Goal: Task Accomplishment & Management: Use online tool/utility

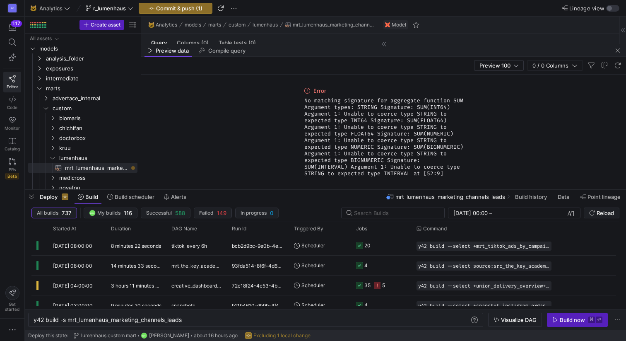
scroll to position [15, 60]
click at [354, 59] on div "Preview 100 0 / 0 Columns" at bounding box center [383, 66] width 485 height 18
click at [619, 50] on span "button" at bounding box center [618, 51] width 10 height 10
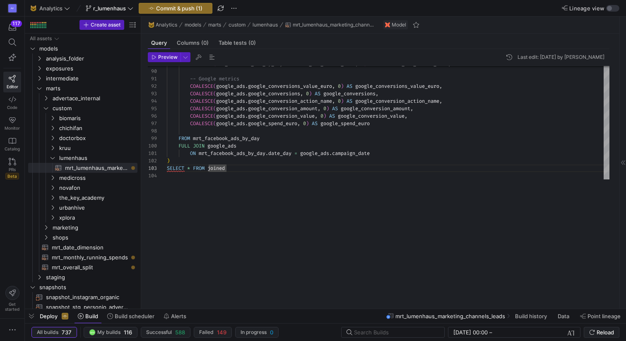
drag, startPoint x: 319, startPoint y: 188, endPoint x: 313, endPoint y: 306, distance: 118.2
click at [313, 307] on div at bounding box center [325, 308] width 601 height 3
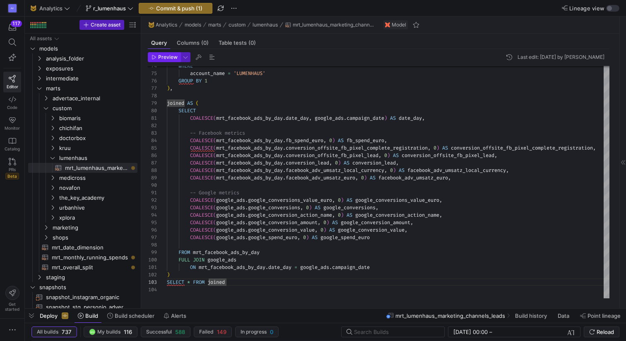
click at [169, 55] on span "Preview" at bounding box center [167, 57] width 19 height 6
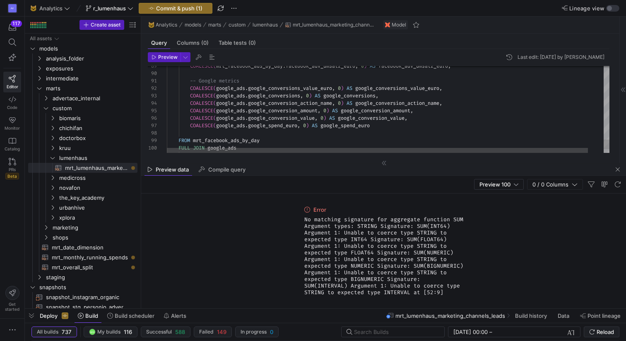
scroll to position [45, 0]
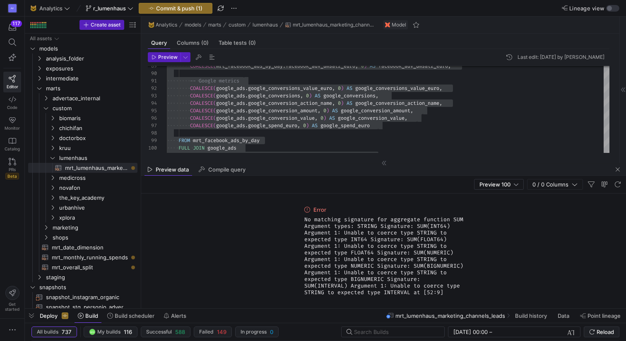
drag, startPoint x: 413, startPoint y: 295, endPoint x: 303, endPoint y: 220, distance: 132.9
click at [303, 220] on div "Error No matching signature for aggregate function SUM Argument types: STRING S…" at bounding box center [384, 250] width 166 height 115
copy span "No matching signature for aggregate function SUM Argument types: STRING Signatu…"
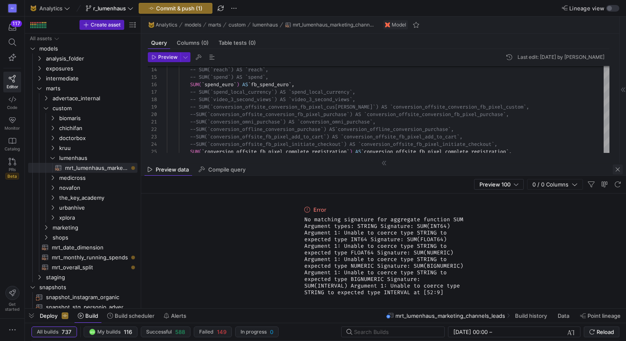
click at [618, 168] on span "button" at bounding box center [618, 169] width 10 height 10
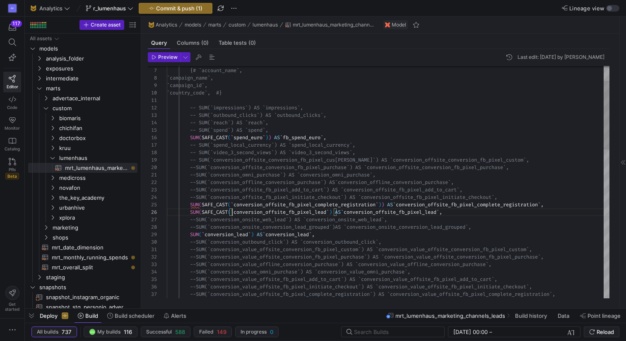
scroll to position [37, 65]
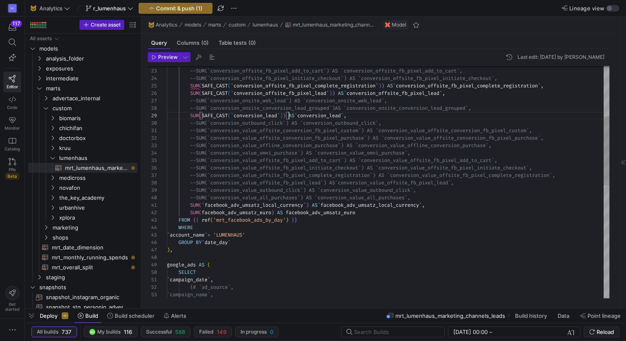
scroll to position [37, 69]
click at [268, 242] on div "--SUM(`conversion_offline_conversion_purchase`) AS `conversion_offline_conversi…" at bounding box center [388, 287] width 443 height 782
type textarea "SUM(`facebook_adv_umsatz_local_currency`) AS `facebook_adv_umsatz_local_currenc…"
click at [156, 59] on icon "button" at bounding box center [154, 57] width 5 height 5
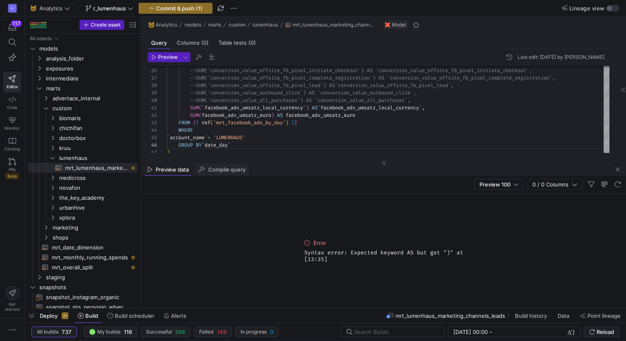
click at [223, 171] on span "Compile query" at bounding box center [226, 169] width 37 height 5
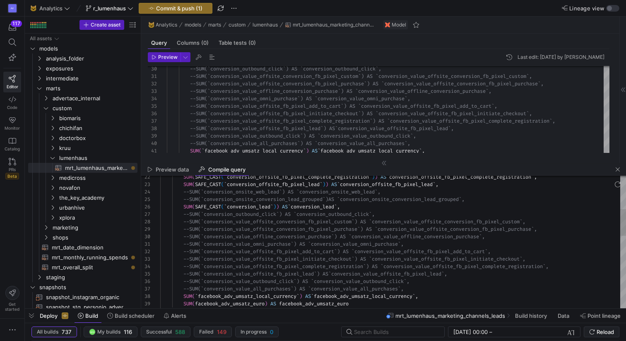
scroll to position [30, 110]
click at [270, 272] on div "--SUM(`conversion_value_offsite_fb_pixel_lead`) AS `conversion_value_offsite_fb…" at bounding box center [393, 337] width 466 height 655
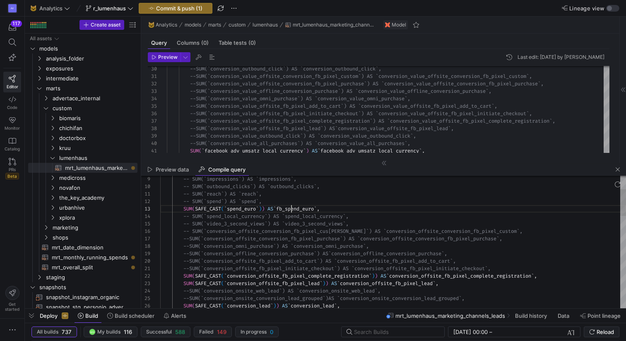
scroll to position [15, 131]
type textarea "-- SUM(`reach`) AS `reach`, -- SUM(`spend`) AS `spend`, SUM(SAFE_CAST(`spend_eu…"
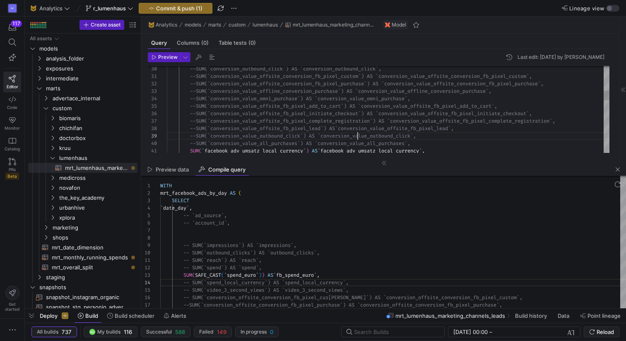
scroll to position [30, 191]
click at [357, 133] on div "--SUM(`conversion_value_outbound_click`) AS `conve rsion_value_outbound_click`,…" at bounding box center [388, 233] width 443 height 782
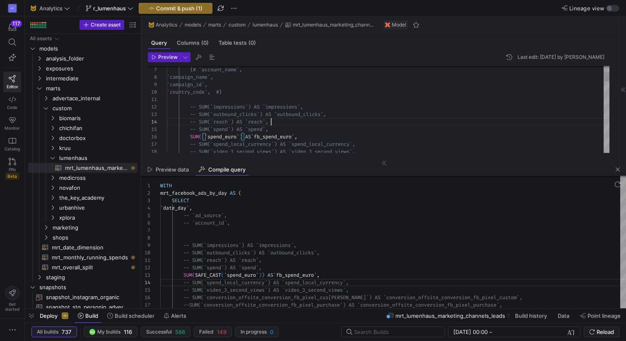
scroll to position [22, 104]
click at [161, 57] on span "Preview" at bounding box center [167, 57] width 19 height 6
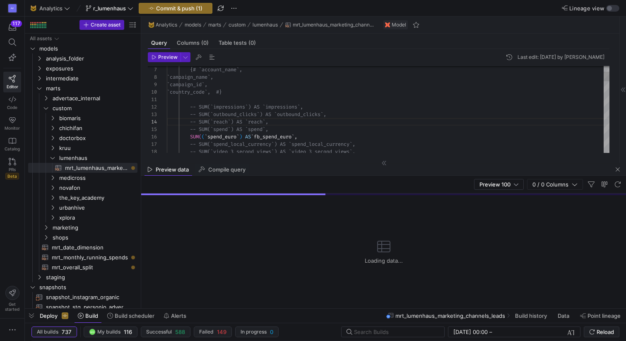
type textarea "-- SUM(`impressions`) AS `impressions`, -- SUM(`outbound_clicks`) AS `outbound_…"
click at [259, 153] on div "Preview Last edit: Monday 29 September 2025 by Renate Perez Hoyos 18 17 16 15 1…" at bounding box center [378, 102] width 475 height 107
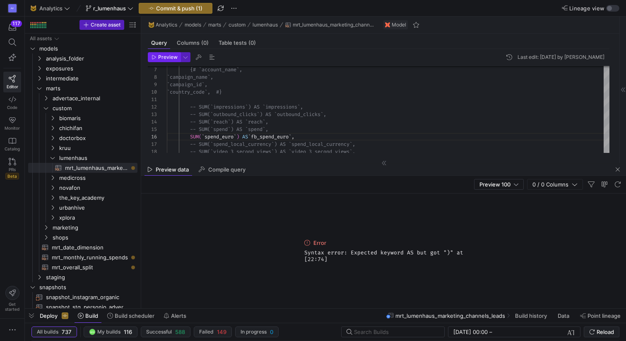
click at [163, 56] on span "Preview" at bounding box center [167, 57] width 19 height 6
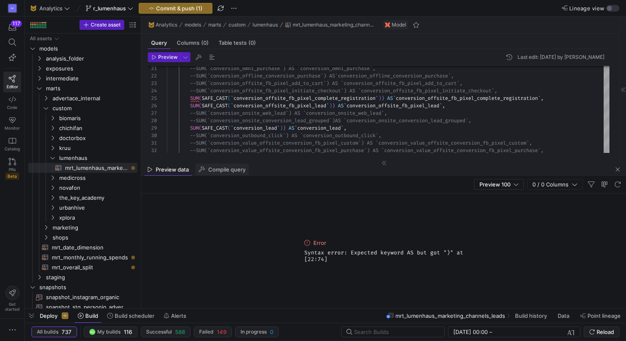
click at [220, 171] on span "Compile query" at bounding box center [226, 169] width 37 height 5
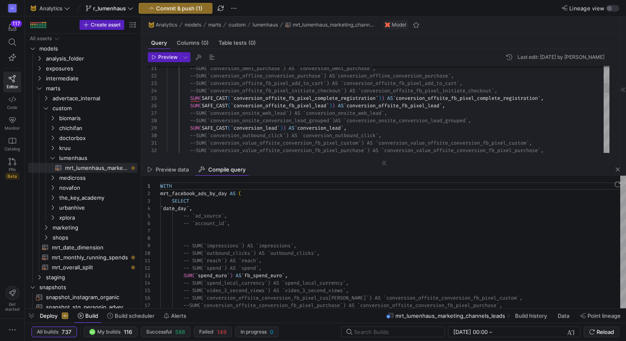
scroll to position [75, 0]
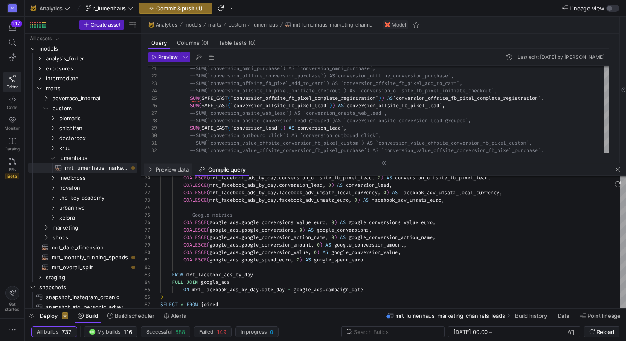
click at [176, 172] on div "Preview data" at bounding box center [169, 169] width 48 height 12
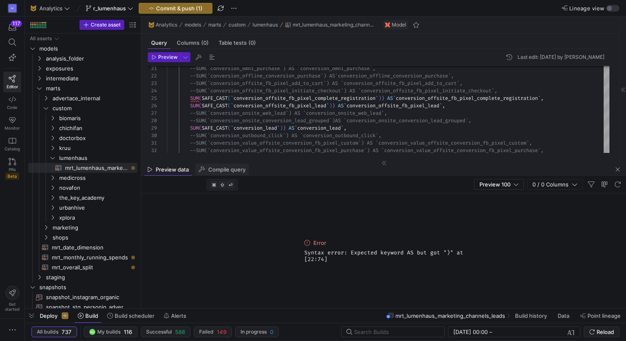
click at [222, 169] on span "Compile query" at bounding box center [226, 169] width 37 height 5
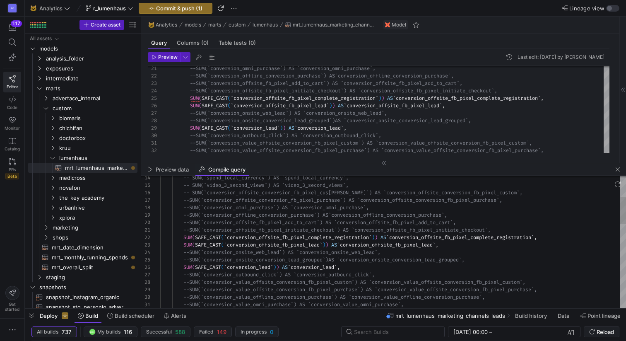
type textarea "--SUM(`conversion_offsite_fb_pixel_initiate_checkout`) AS `conversion_offsite_f…"
drag, startPoint x: 223, startPoint y: 237, endPoint x: 196, endPoint y: 237, distance: 26.9
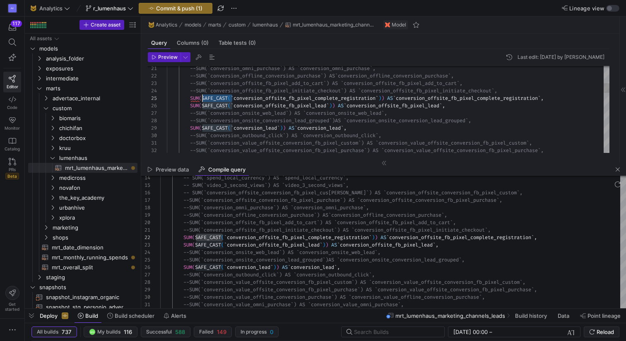
drag, startPoint x: 232, startPoint y: 99, endPoint x: 202, endPoint y: 99, distance: 29.8
click at [202, 99] on div "--SUM(`conversion_omni_purchase`) AS `conversion_o mni_purchase`, --SUM(`conver…" at bounding box center [388, 300] width 443 height 782
click at [357, 98] on div "--SUM(`conversion_omni_purchase`) AS `conversion_o mni_purchase`, --SUM(`conver…" at bounding box center [388, 300] width 443 height 782
click at [360, 137] on div "--SUM(`conversion_omni_purchase`) AS `conversion_o mni_purchase`, --SUM(`conver…" at bounding box center [388, 300] width 443 height 782
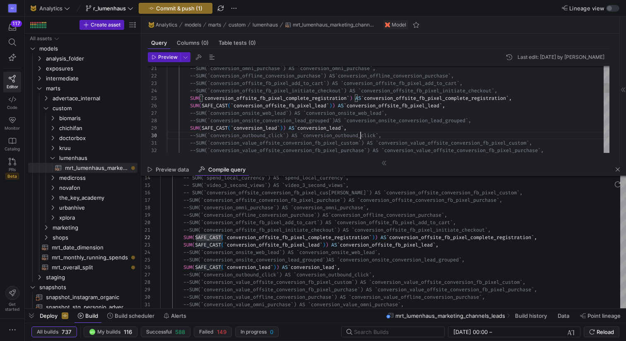
scroll to position [37, 194]
click at [154, 57] on icon "button" at bounding box center [154, 57] width 5 height 5
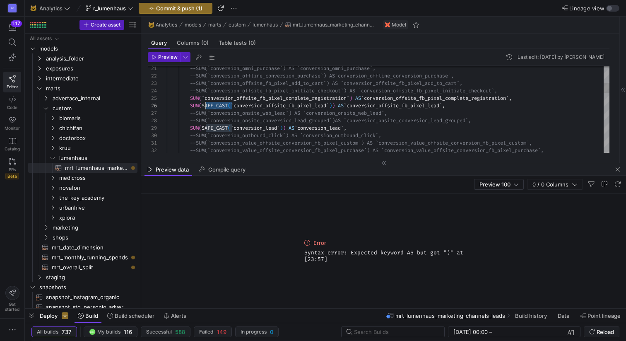
scroll to position [37, 36]
drag, startPoint x: 232, startPoint y: 106, endPoint x: 203, endPoint y: 107, distance: 29.0
click at [203, 107] on div "--SUM(`conversion_omni_purchase`) AS `conversion_o mni_purchase`, --SUM(`conver…" at bounding box center [388, 300] width 443 height 782
click at [307, 106] on div "--SUM(`conversion_omni_purchase`) AS `conversion_o mni_purchase`, --SUM(`conver…" at bounding box center [388, 300] width 443 height 782
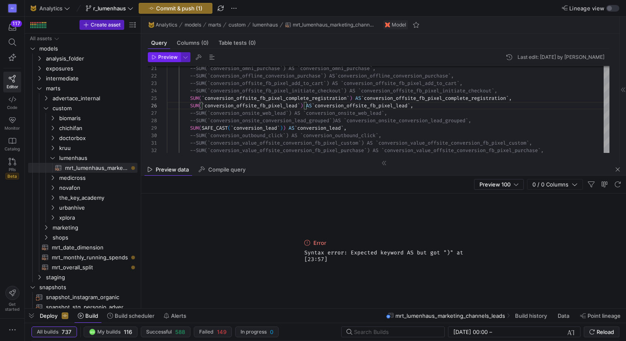
click at [167, 54] on span "Preview" at bounding box center [167, 57] width 19 height 6
click at [216, 171] on span "Compile query" at bounding box center [226, 169] width 37 height 5
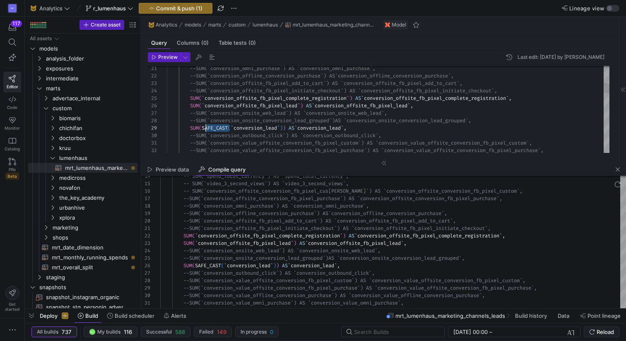
scroll to position [37, 36]
drag, startPoint x: 230, startPoint y: 128, endPoint x: 204, endPoint y: 128, distance: 26.1
click at [204, 128] on div "--SUM(`conversion_omni_purchase`) AS `conversion_o mni_purchase`, --SUM(`conver…" at bounding box center [388, 300] width 443 height 782
drag, startPoint x: 232, startPoint y: 128, endPoint x: 203, endPoint y: 128, distance: 28.6
click at [203, 128] on div "--SUM(`conversion_omni_purchase`) AS `conversion_o mni_purchase`, --SUM(`conver…" at bounding box center [388, 300] width 443 height 782
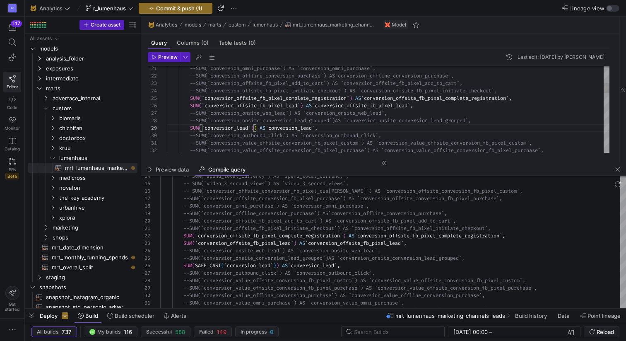
click at [259, 127] on div "--SUM(`conversion_omni_purchase`) AS `conversion_o mni_purchase`, --SUM(`conver…" at bounding box center [388, 300] width 443 height 782
click at [161, 53] on span "button" at bounding box center [164, 57] width 32 height 9
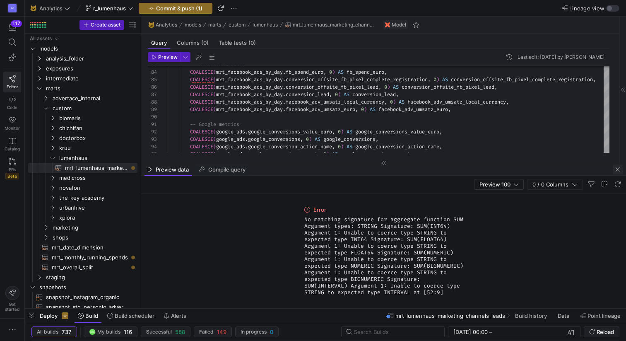
click at [619, 169] on span "button" at bounding box center [618, 169] width 10 height 10
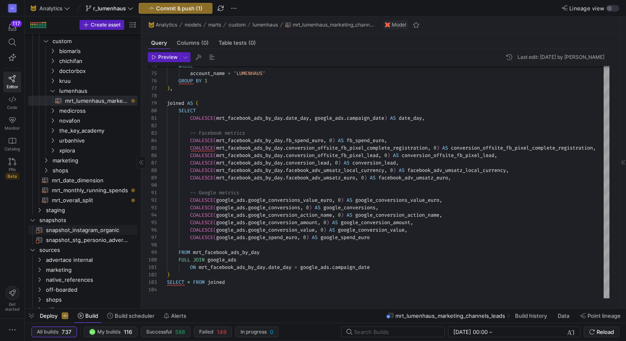
scroll to position [73, 0]
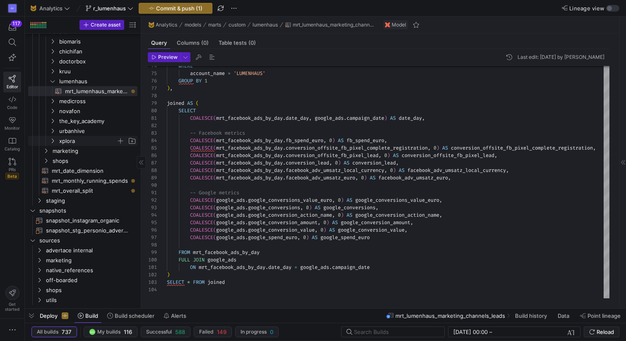
click at [65, 142] on span "xplora" at bounding box center [87, 141] width 57 height 10
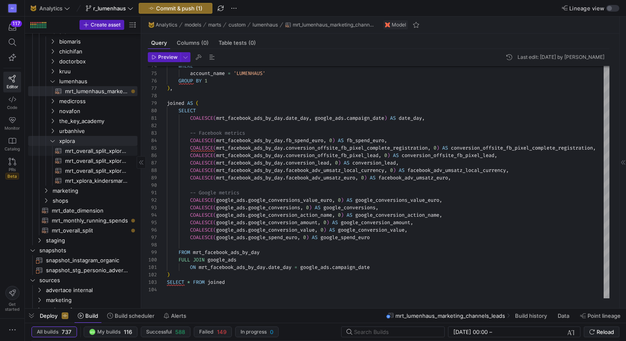
click at [80, 150] on span "mrt_overall_split_xplora_deat​​​​​​​​​​" at bounding box center [96, 151] width 63 height 10
type textarea "WITH shopify_by_day AS ( SELECT CAST(`created_at_local_date` AS DATE) AS create…"
type textarea "y42 build -s mrt_overall_split_xplora_deat"
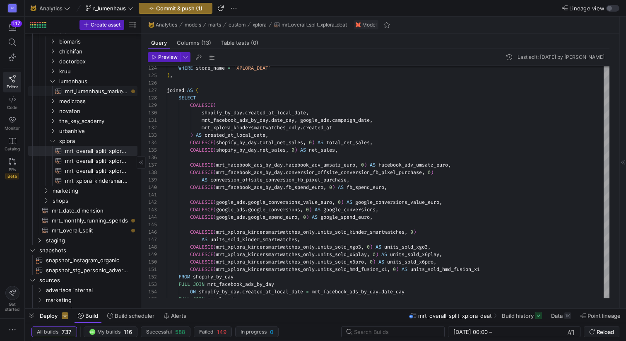
click at [114, 92] on span "mrt_lumenhaus_marketing_channels_leads​​​​​​​​​​" at bounding box center [96, 92] width 63 height 10
type textarea "WITH mrt_facebook_ads_by_day AS ( SELECT `date_day`, -- `ad_source`, -- `accoun…"
type textarea "y42 build -s mrt_lumenhaus_marketing_channels_leads"
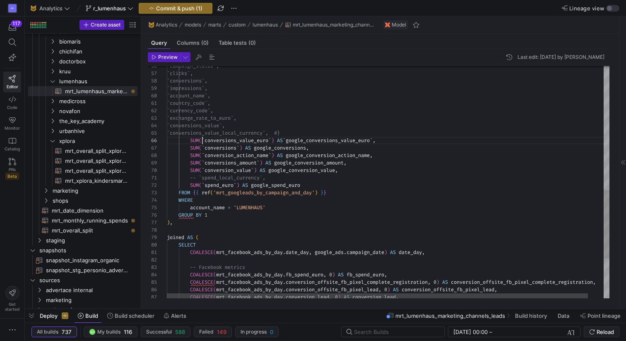
click at [202, 138] on div "WHERE account_name = 'LUMENHAUS' GROUP BY 1 ) , joined AS ( SELECT COALESCE ( m…" at bounding box center [396, 38] width 459 height 787
click at [202, 147] on div "WHERE account_name = 'LUMENHAUS' GROUP BY 1 ) , joined AS ( SELECT COALESCE ( m…" at bounding box center [396, 38] width 459 height 787
click at [235, 140] on div "WHERE account_name = 'LUMENHAUS' GROUP BY 1 ) , joined AS ( SELECT COALESCE ( m…" at bounding box center [396, 38] width 459 height 787
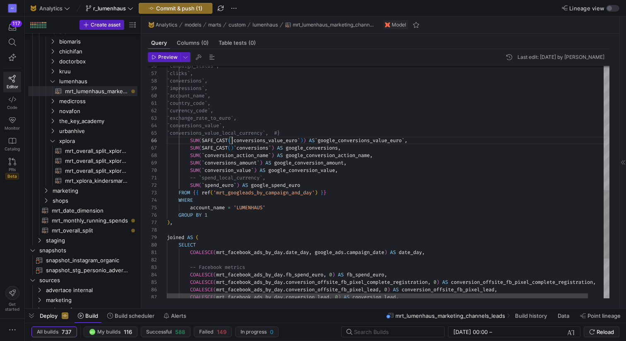
scroll to position [37, 65]
click at [235, 149] on div "WHERE account_name = 'LUMENHAUS' GROUP BY 1 ) , joined AS ( SELECT COALESCE ( m…" at bounding box center [396, 38] width 459 height 787
click at [275, 151] on div "WHERE account_name = 'LUMENHAUS' GROUP BY 1 ) , joined AS ( SELECT COALESCE ( m…" at bounding box center [396, 38] width 459 height 787
click at [204, 157] on div "WHERE account_name = 'LUMENHAUS' GROUP BY 1 ) , joined AS ( SELECT COALESCE ( m…" at bounding box center [396, 38] width 459 height 787
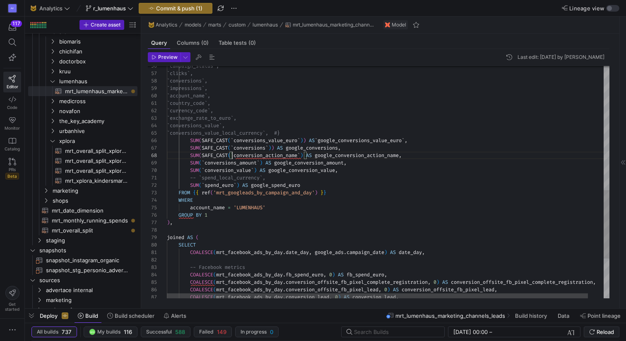
click at [308, 157] on div "WHERE account_name = 'LUMENHAUS' GROUP BY 1 ) , joined AS ( SELECT COALESCE ( m…" at bounding box center [396, 38] width 459 height 787
click at [202, 160] on div "WHERE account_name = 'LUMENHAUS' GROUP BY 1 ) , joined AS ( SELECT COALESCE ( m…" at bounding box center [396, 38] width 459 height 787
type textarea "`country_code`, `currency_code`, `exchange_rate_to_euro`, `conversions_value`, …"
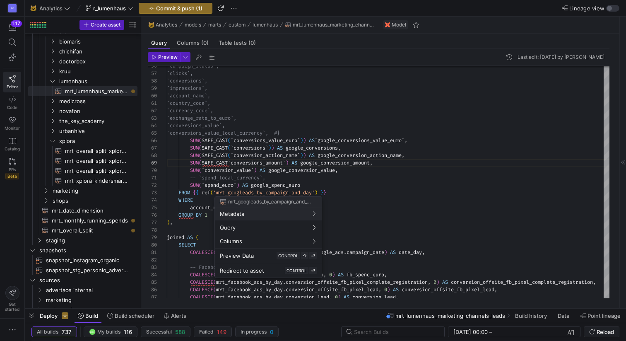
click at [230, 166] on div at bounding box center [313, 170] width 626 height 341
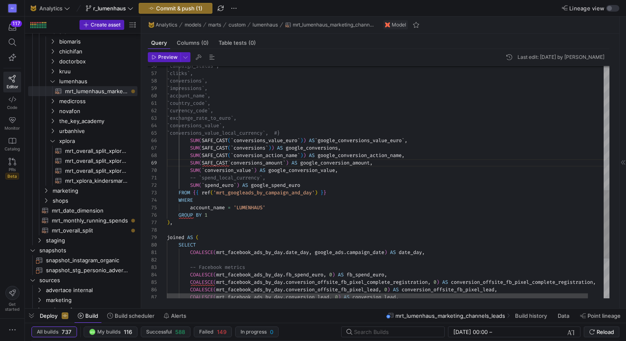
click at [230, 162] on div "WHERE account_name = 'LUMENHAUS' GROUP BY 1 ) , joined AS ( SELECT COALESCE ( m…" at bounding box center [396, 38] width 459 height 787
click at [296, 161] on div "WHERE account_name = 'LUMENHAUS' GROUP BY 1 ) , joined AS ( SELECT COALESCE ( m…" at bounding box center [396, 38] width 459 height 787
click at [203, 170] on div "WHERE account_name = 'LUMENHAUS' GROUP BY 1 ) , joined AS ( SELECT COALESCE ( m…" at bounding box center [396, 38] width 459 height 787
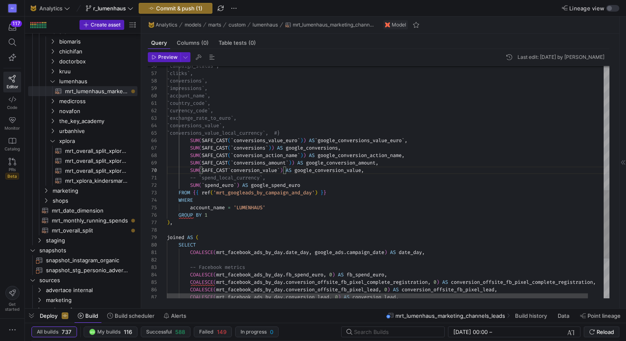
type textarea "`country_code`, `currency_code`, `exchange_rate_to_euro`, `conversions_value`, …"
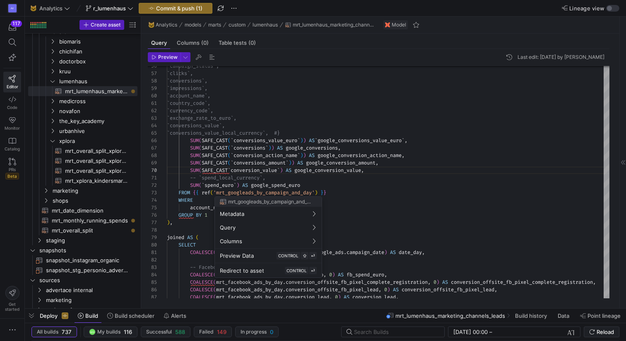
click at [232, 171] on div at bounding box center [313, 170] width 626 height 341
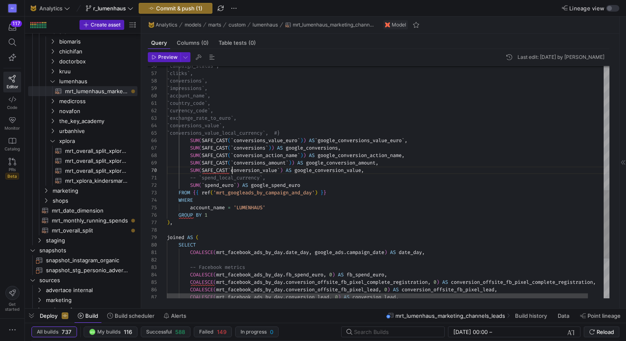
click at [232, 173] on div "WHERE account_name = 'LUMENHAUS' GROUP BY 1 ) , joined AS ( SELECT COALESCE ( m…" at bounding box center [396, 38] width 459 height 787
click at [230, 168] on div "WHERE account_name = 'LUMENHAUS' GROUP BY 1 ) , joined AS ( SELECT COALESCE ( m…" at bounding box center [396, 38] width 459 height 787
click at [289, 172] on div "WHERE account_name = 'LUMENHAUS' GROUP BY 1 ) , joined AS ( SELECT COALESCE ( m…" at bounding box center [396, 38] width 459 height 787
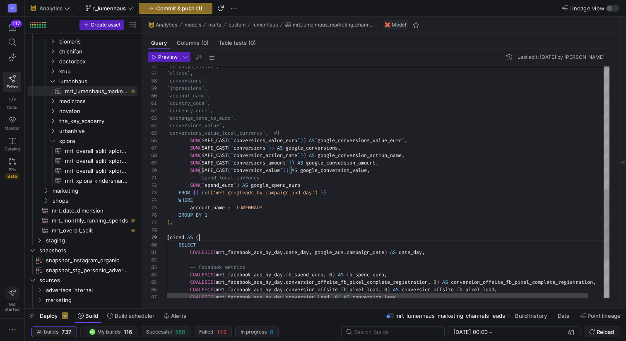
click at [287, 237] on div "WHERE account_name = 'LUMENHAUS' GROUP BY 1 ) , joined AS ( SELECT COALESCE ( m…" at bounding box center [396, 38] width 459 height 787
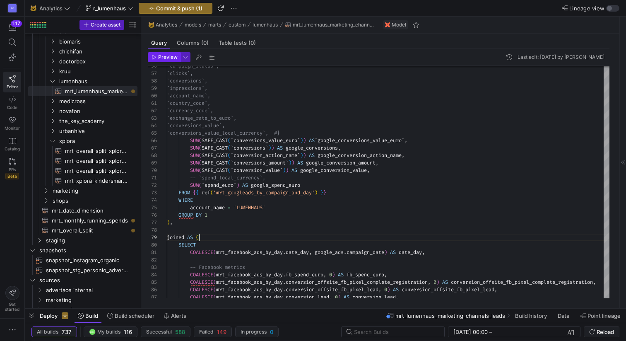
type textarea "-- `spend_local_currency`, SUM(`spend_euro`) AS google_spend_euro FROM {{ ref('…"
click at [164, 56] on span "Preview" at bounding box center [167, 57] width 19 height 6
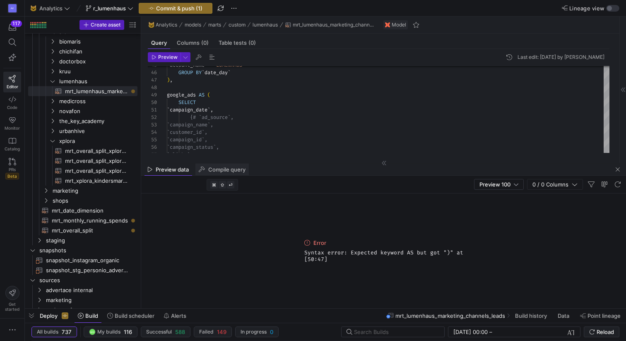
click at [215, 173] on div "Compile query" at bounding box center [222, 169] width 54 height 12
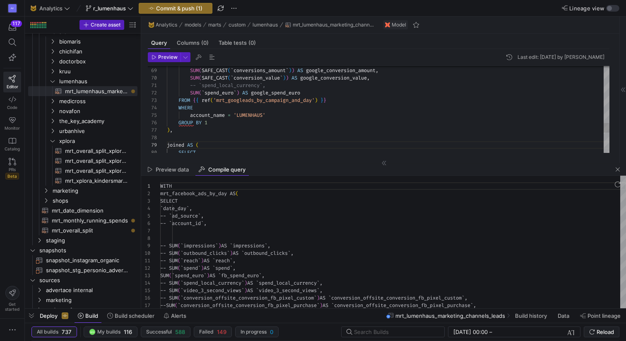
scroll to position [75, 0]
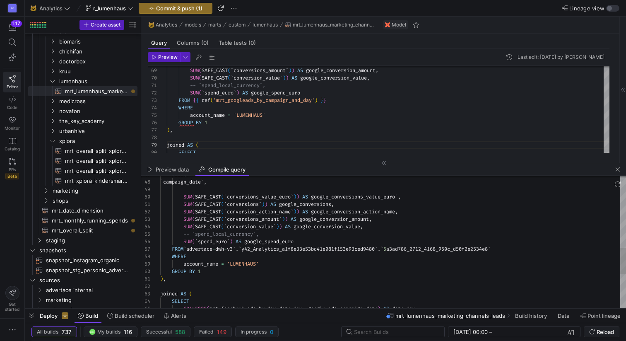
type textarea "WHERE `account_name` = 'LUMENHAUS' GROUP BY `date_day` ), google_ads AS ( SELEC…"
click at [180, 198] on div "COALESCE ( mrt_facebook_ads_by_day . date_day , google_ads . campaign_date ) AS…" at bounding box center [393, 148] width 466 height 655
drag, startPoint x: 223, startPoint y: 197, endPoint x: 199, endPoint y: 195, distance: 23.6
click at [199, 196] on div "COALESCE ( mrt_facebook_ads_by_day . date_day , google_ads . campaign_date ) AS…" at bounding box center [393, 148] width 466 height 655
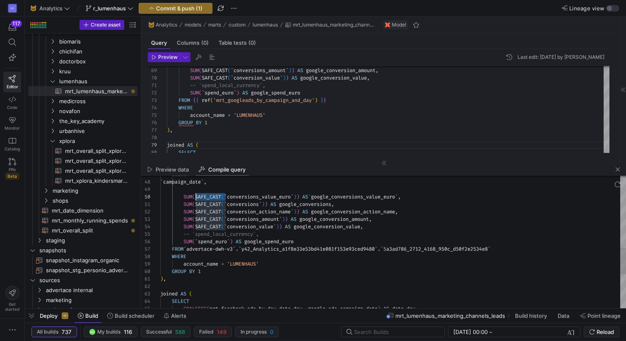
scroll to position [67, 36]
drag, startPoint x: 225, startPoint y: 198, endPoint x: 197, endPoint y: 198, distance: 28.2
click at [197, 198] on div "COALESCE ( mrt_facebook_ads_by_day . date_day , google_ads . campaign_date ) AS…" at bounding box center [393, 148] width 466 height 655
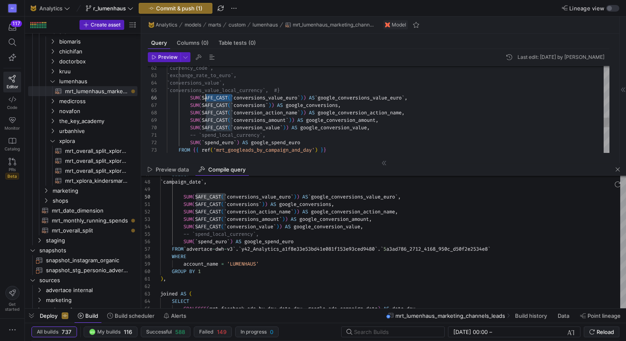
scroll to position [37, 36]
drag, startPoint x: 232, startPoint y: 97, endPoint x: 203, endPoint y: 97, distance: 29.0
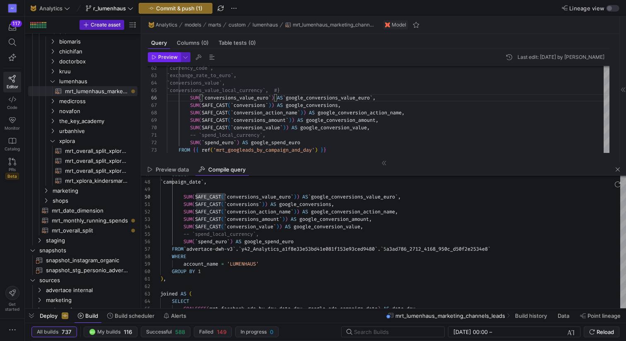
click at [177, 55] on span "button" at bounding box center [164, 57] width 32 height 9
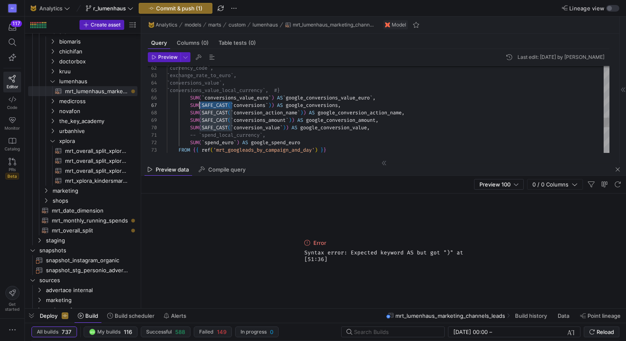
scroll to position [45, 36]
drag, startPoint x: 232, startPoint y: 105, endPoint x: 203, endPoint y: 105, distance: 29.0
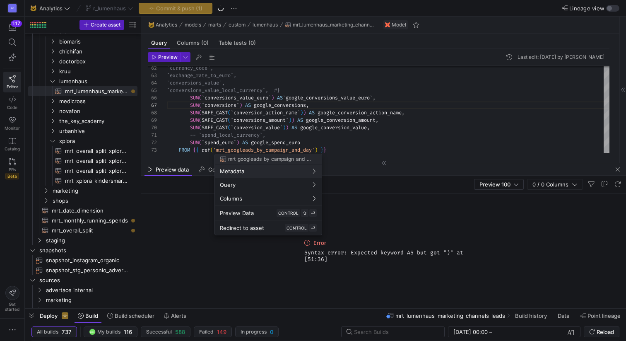
click at [168, 58] on div at bounding box center [313, 170] width 626 height 341
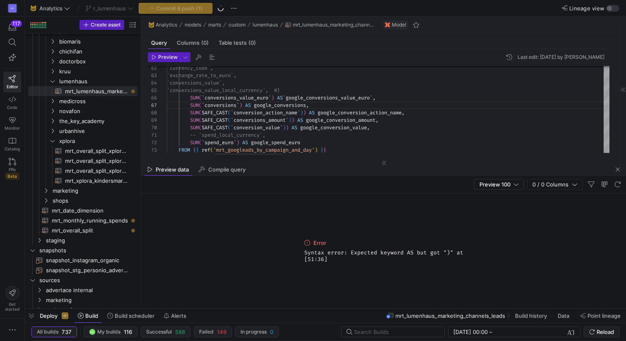
click at [168, 58] on span "Preview" at bounding box center [167, 57] width 19 height 6
drag, startPoint x: 232, startPoint y: 112, endPoint x: 203, endPoint y: 112, distance: 28.6
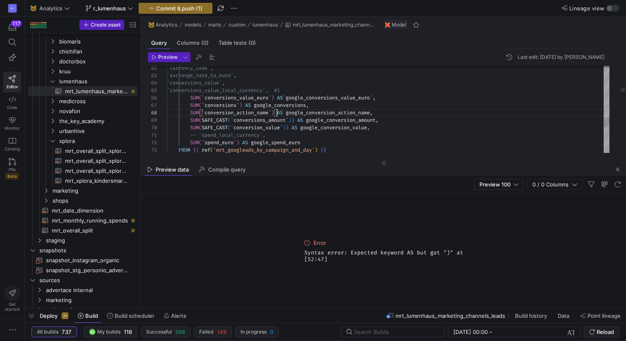
scroll to position [52, 110]
click at [166, 59] on span "Preview" at bounding box center [167, 57] width 19 height 6
drag, startPoint x: 233, startPoint y: 121, endPoint x: 203, endPoint y: 120, distance: 29.8
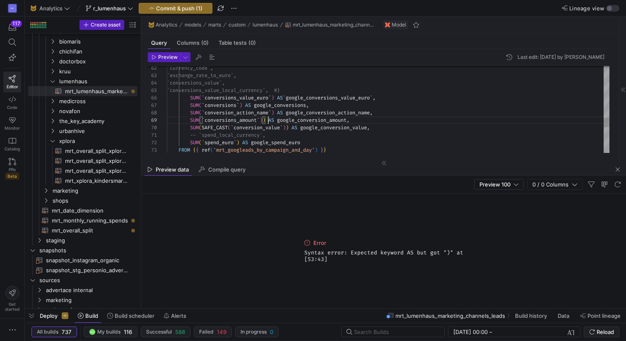
click at [160, 59] on span "Preview" at bounding box center [167, 57] width 19 height 6
drag, startPoint x: 232, startPoint y: 128, endPoint x: 204, endPoint y: 128, distance: 28.2
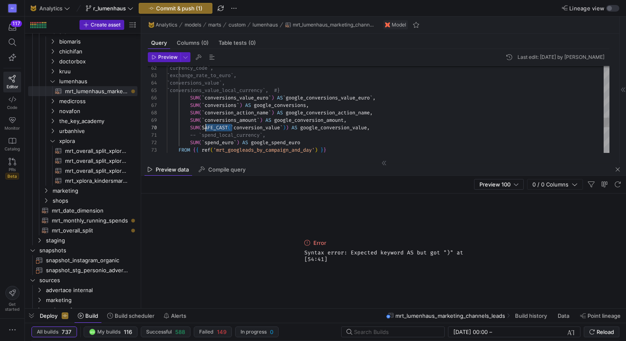
click at [170, 62] on header "Preview Last edit: Monday 29 September 2025 by Renate Perez Hoyos" at bounding box center [379, 59] width 462 height 14
click at [166, 59] on span "Preview" at bounding box center [167, 57] width 19 height 6
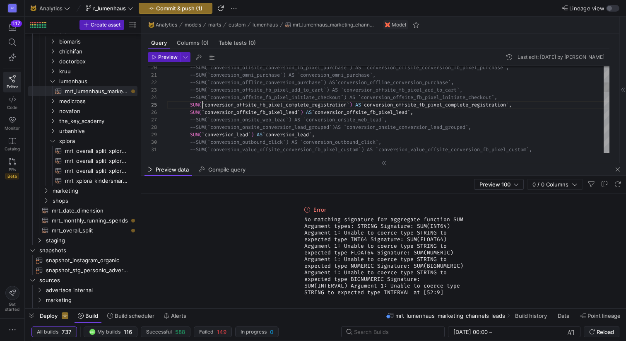
click at [203, 104] on div "--SUM(`conversion_offsite_fb_pixel_add_to_cart`) A S `conversion_offsite_fb_pix…" at bounding box center [388, 307] width 443 height 782
click at [388, 106] on div "--SUM(`conversion_offsite_fb_pixel_add_to_cart`) A S `conversion_offsite_fb_pix…" at bounding box center [388, 307] width 443 height 782
click at [384, 105] on div "--SUM(`conversion_offsite_fb_pixel_add_to_cart`) A S `conversion_offsite_fb_pix…" at bounding box center [388, 307] width 443 height 782
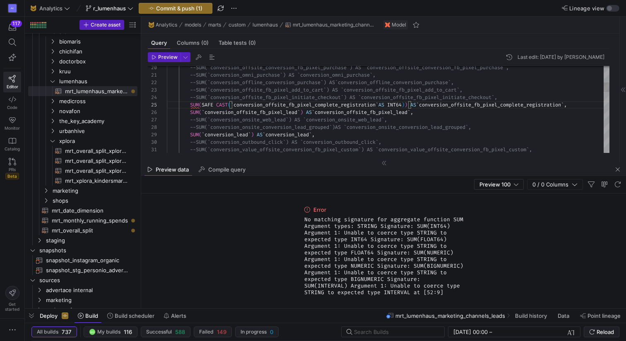
scroll to position [30, 251]
click at [417, 130] on div "--SUM(`conversion_offsite_fb_pixel_add_to_cart`) A S `conversion_offsite_fb_pix…" at bounding box center [388, 307] width 443 height 782
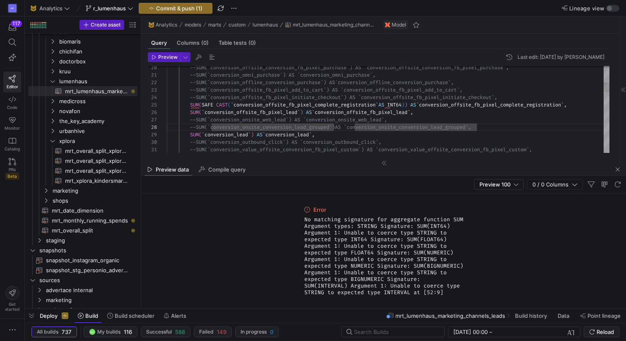
scroll to position [30, 36]
click at [201, 103] on div "--SUM(`conversion_offsite_fb_pixel_add_to_cart`) A S `conversion_offsite_fb_pix…" at bounding box center [388, 307] width 443 height 782
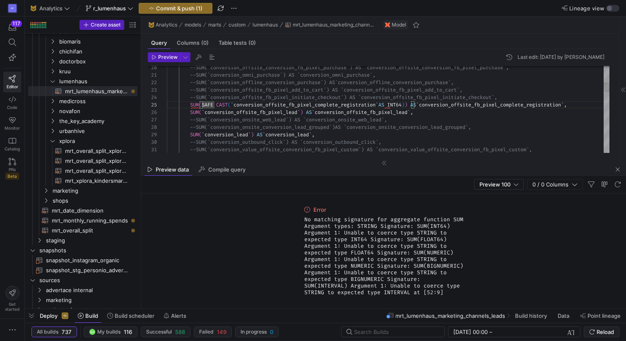
scroll to position [37, 51]
click at [217, 109] on div "--SUM(`conversion_offsite_fb_pixel_add_to_cart`) A S `conversion_offsite_fb_pix…" at bounding box center [388, 307] width 443 height 782
click at [224, 136] on div "--SUM(`conversion_offsite_fb_pixel_add_to_cart`) A S `conversion_offsite_fb_pix…" at bounding box center [388, 307] width 443 height 782
click at [203, 112] on div "--SUM(`conversion_offsite_fb_pixel_add_to_cart`) A S `conversion_offsite_fb_pix…" at bounding box center [388, 307] width 443 height 782
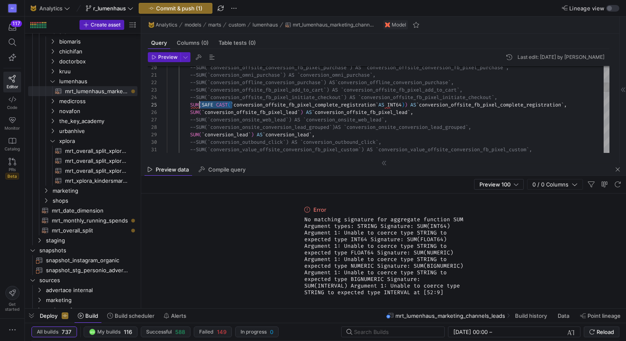
scroll to position [30, 36]
drag, startPoint x: 231, startPoint y: 105, endPoint x: 202, endPoint y: 106, distance: 29.0
click at [202, 106] on div "--SUM(`conversion_offsite_fb_pixel_add_to_cart`) A S `conversion_offsite_fb_pix…" at bounding box center [388, 307] width 443 height 782
click at [202, 113] on div "--SUM(`conversion_offsite_fb_pixel_add_to_cart`) A S `conversion_offsite_fb_pix…" at bounding box center [388, 307] width 443 height 782
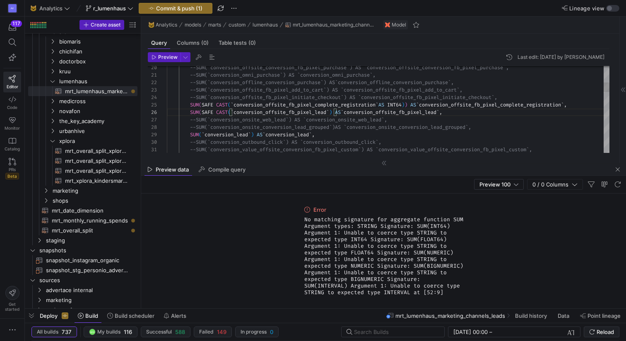
click at [338, 115] on div "--SUM(`conversion_offsite_fb_pixel_add_to_cart`) A S `conversion_offsite_fb_pix…" at bounding box center [388, 307] width 443 height 782
click at [334, 112] on div "--SUM(`conversion_offsite_fb_pixel_add_to_cart`) A S `conversion_offsite_fb_pix…" at bounding box center [388, 307] width 443 height 782
drag, startPoint x: 407, startPoint y: 105, endPoint x: 386, endPoint y: 105, distance: 21.1
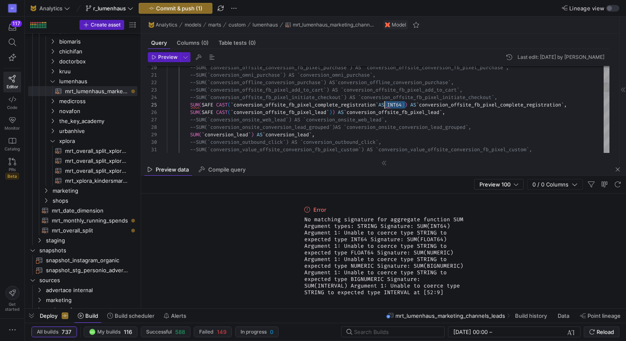
click at [386, 105] on div "--SUM(`conversion_offsite_fb_pixel_add_to_cart`) A S `conversion_offsite_fb_pix…" at bounding box center [388, 307] width 443 height 782
click at [334, 113] on div "--SUM(`conversion_offsite_fb_pixel_add_to_cart`) A S `conversion_offsite_fb_pix…" at bounding box center [388, 307] width 443 height 782
click at [364, 129] on div "--SUM(`conversion_offsite_fb_pixel_add_to_cart`) A S `conversion_offsite_fb_pix…" at bounding box center [388, 307] width 443 height 782
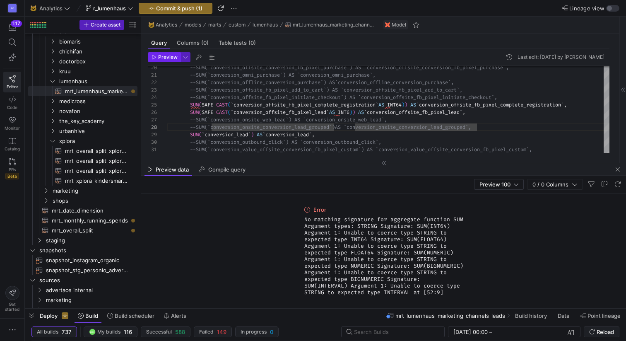
click at [156, 55] on icon "button" at bounding box center [154, 57] width 5 height 5
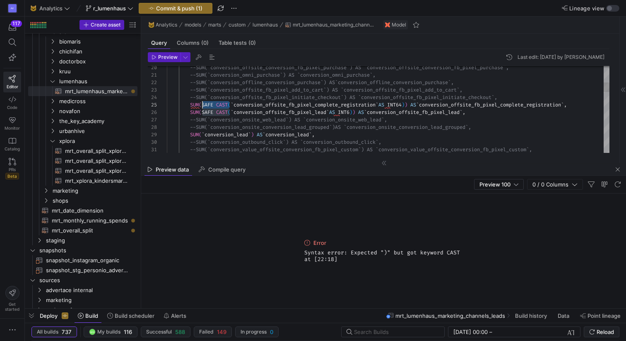
drag, startPoint x: 229, startPoint y: 104, endPoint x: 204, endPoint y: 104, distance: 25.3
click at [204, 104] on div "--SUM(`conversion_offsite_fb_pixel_add_to_cart`) A S `conversion_offsite_fb_pix…" at bounding box center [388, 307] width 443 height 782
drag, startPoint x: 230, startPoint y: 112, endPoint x: 203, endPoint y: 113, distance: 26.5
click at [203, 113] on div "--SUM(`conversion_offsite_fb_pixel_add_to_cart`) A S `conversion_offsite_fb_pix…" at bounding box center [388, 307] width 443 height 782
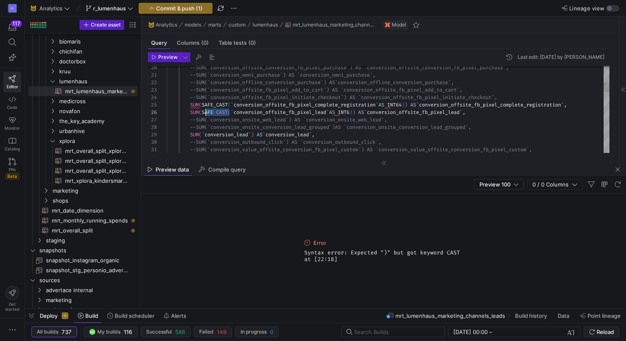
click at [228, 121] on div "--SUM(`conversion_offsite_fb_pixel_add_to_cart`) A S `conversion_offsite_fb_pix…" at bounding box center [388, 307] width 443 height 782
click at [218, 111] on div "--SUM(`conversion_offsite_fb_pixel_add_to_cart`) A S `conversion_offsite_fb_pix…" at bounding box center [388, 307] width 443 height 782
click at [157, 58] on span "Preview" at bounding box center [165, 57] width 26 height 6
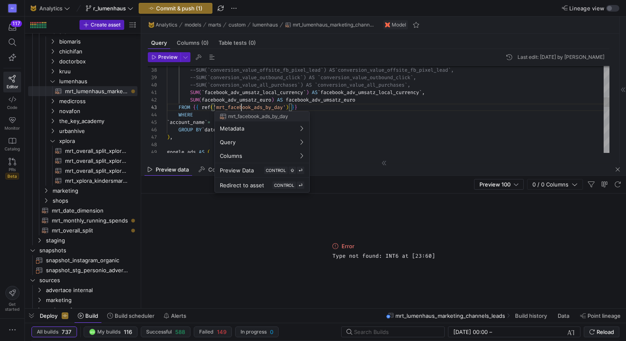
click at [242, 109] on div "FROM { { ref ( 'mrt_facebook_ads_by_day' ) } } WHERE ` account_name ` = 'LUMENH…" at bounding box center [388, 175] width 443 height 782
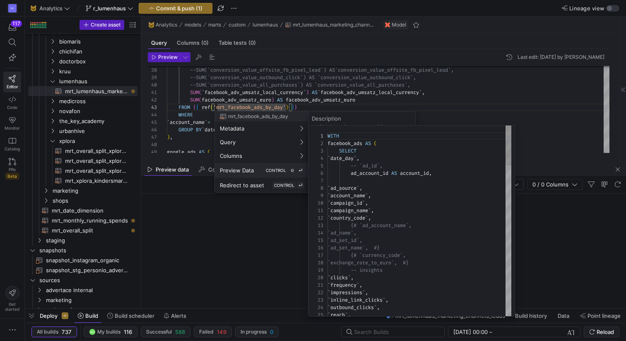
scroll to position [0, 0]
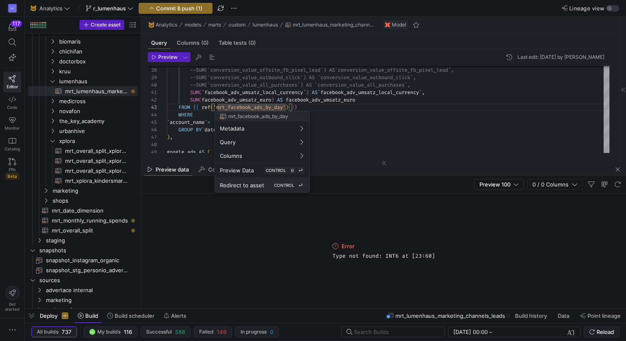
click at [243, 186] on span "Redirect to asset" at bounding box center [242, 185] width 44 height 7
type textarea "WITH facebook_ads AS ( SELECT `date_day`, -- `ad_id`, ad_account_id AS account_…"
type textarea "y42 build -s mrt_facebook_ads_by_day"
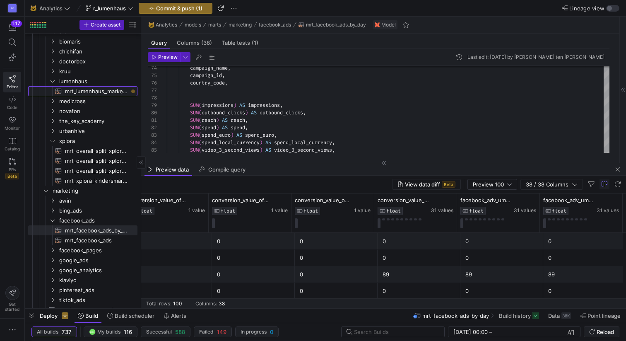
click at [89, 91] on span "mrt_lumenhaus_marketing_channels_leads​​​​​​​​​​" at bounding box center [96, 92] width 63 height 10
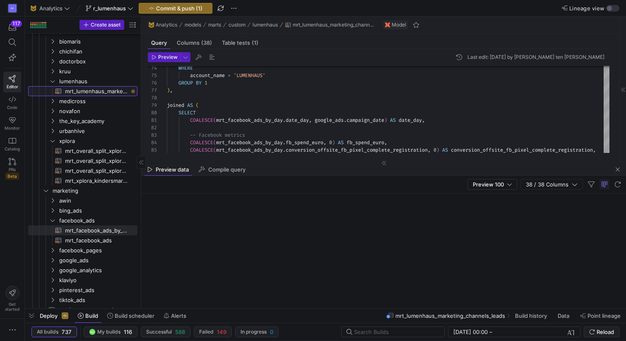
type textarea "WITH mrt_facebook_ads_by_day AS ( SELECT `date_day`, -- `ad_source`, -- `accoun…"
type textarea "y42 build -s mrt_lumenhaus_marketing_channels_leads"
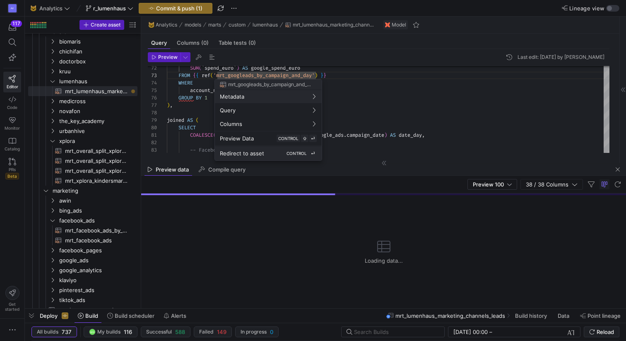
click at [267, 151] on div "Redirect to asset CONTROL ⏎" at bounding box center [268, 153] width 97 height 7
type textarea "WITH stg_googleads AS ( SELECT `ad_source`, `campaign_name`, `customer_id`, `ca…"
type textarea "y42 build -s mrt_googleads_by_campaign_and_day"
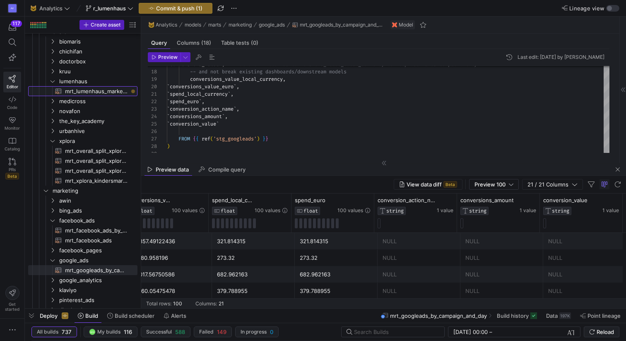
click at [96, 89] on span "mrt_lumenhaus_marketing_channels_leads​​​​​​​​​​" at bounding box center [96, 92] width 63 height 10
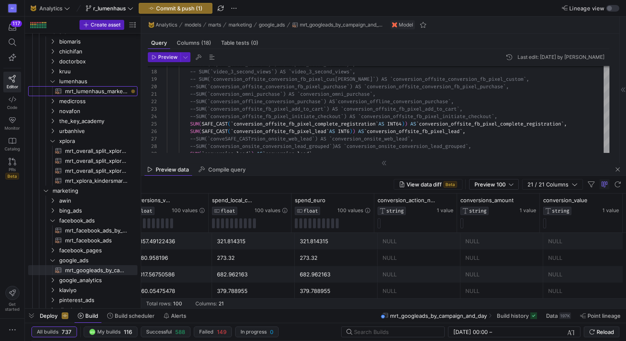
type textarea "WITH mrt_facebook_ads_by_day AS ( SELECT `date_day`, -- `ad_source`, -- `accoun…"
type textarea "y42 build -s mrt_lumenhaus_marketing_channels_leads"
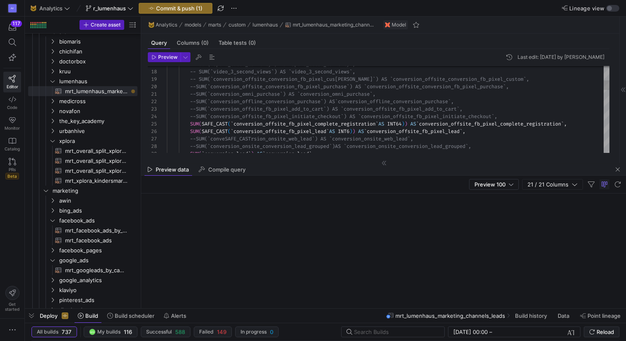
click at [232, 122] on div "-- SUM(`spend_local_currency`) AS `spend_local_cur rency`, -- SUM(`video_3_seco…" at bounding box center [388, 326] width 443 height 782
click at [228, 123] on div "-- SUM(`spend_local_currency`) AS `spend_local_cur rency`, -- SUM(`video_3_seco…" at bounding box center [388, 326] width 443 height 782
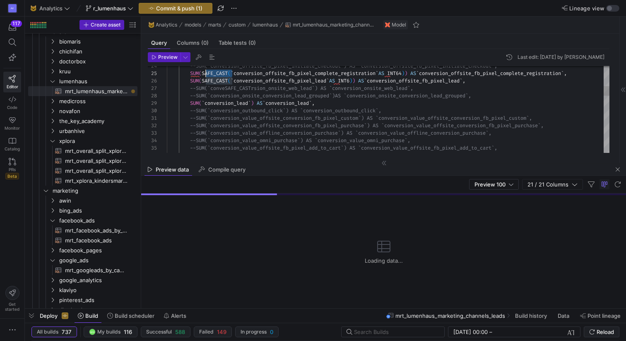
scroll to position [30, 36]
drag, startPoint x: 231, startPoint y: 72, endPoint x: 204, endPoint y: 72, distance: 27.3
click at [204, 72] on div "--SUM(`conversion_offsite_fb_pixel_initiate_checko ut`) AS `conversion_offsite_…" at bounding box center [388, 275] width 443 height 782
click at [203, 82] on div "--SUM(`conversion_offsite_fb_pixel_initiate_checko ut`) AS `conversion_offsite_…" at bounding box center [388, 275] width 443 height 782
click at [236, 81] on div "--SUM(`conversion_offsite_fb_pixel_initiate_checko ut`) AS `conversion_offsite_…" at bounding box center [388, 275] width 443 height 782
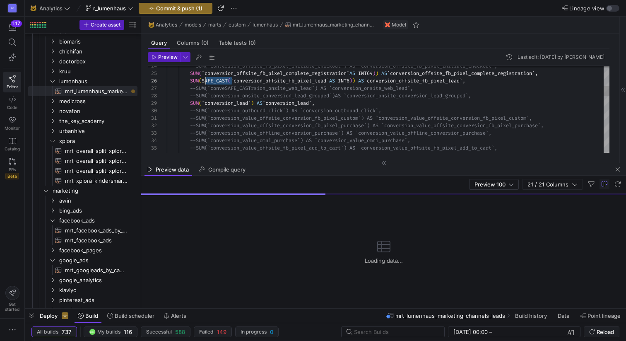
scroll to position [37, 36]
drag, startPoint x: 233, startPoint y: 82, endPoint x: 224, endPoint y: 80, distance: 8.5
click at [202, 82] on div "--SUM(`conversion_offsite_fb_pixel_initiate_checko ut`) AS `conversion_offsite_…" at bounding box center [388, 275] width 443 height 782
type textarea "chase`) AS `conversion_omni_purchase`, --SUM(`conversion_offline_conversion_pur…"
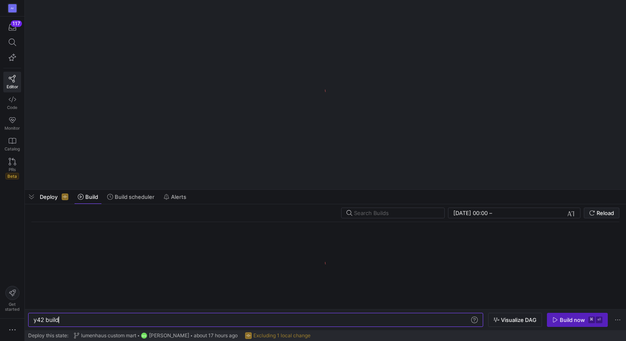
scroll to position [0, 25]
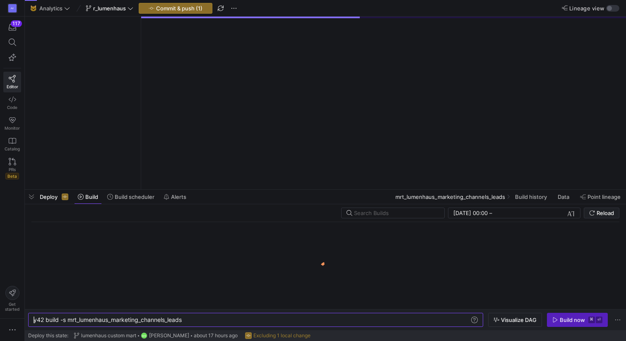
type textarea "y42 build -s mrt_lumenhaus_marketing_channels_leads"
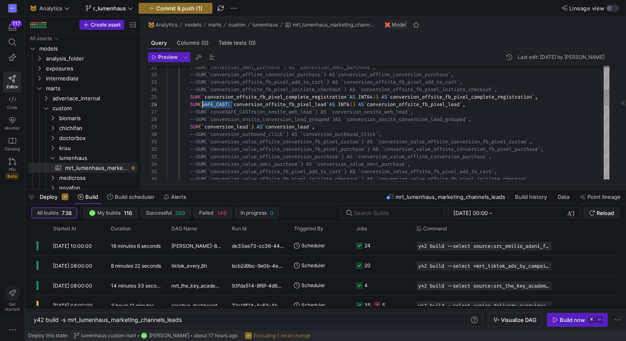
scroll to position [37, 36]
drag, startPoint x: 232, startPoint y: 105, endPoint x: 203, endPoint y: 105, distance: 28.6
click at [203, 105] on div "--SUM(`conversion_value_offsite_conversion_fb_pixe l_purchase`) AS `conversion_…" at bounding box center [388, 299] width 443 height 782
click at [331, 102] on div "--SUM(`conversion_value_offsite_conversion_fb_pixe l_purchase`) AS `conversion_…" at bounding box center [388, 299] width 443 height 782
click at [384, 97] on div "--SUM(`conversion_value_offsite_conversion_fb_pixe l_purchase`) AS `conversion_…" at bounding box center [388, 299] width 443 height 782
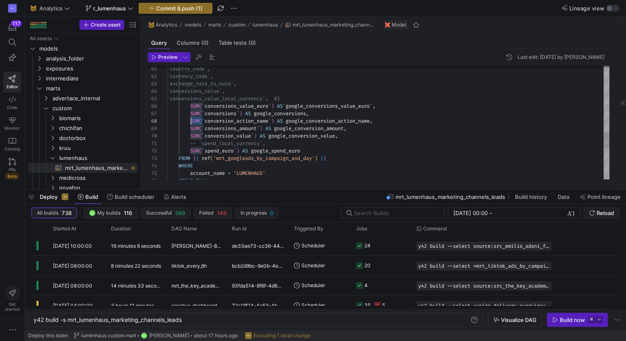
scroll to position [52, 24]
drag, startPoint x: 203, startPoint y: 121, endPoint x: 191, endPoint y: 122, distance: 12.0
click at [191, 122] on div "`conversions_value`, `conversions_value_local_currency`, #} SUM ( ` conversions…" at bounding box center [388, 2] width 443 height 782
click at [202, 122] on div "`conversions_value`, `conversions_value_local_currency`, #} SUM ( ` conversions…" at bounding box center [388, 2] width 443 height 782
click at [200, 123] on div "`conversions_value`, `conversions_value_local_currency`, #} SUM ( ` conversions…" at bounding box center [388, 2] width 443 height 782
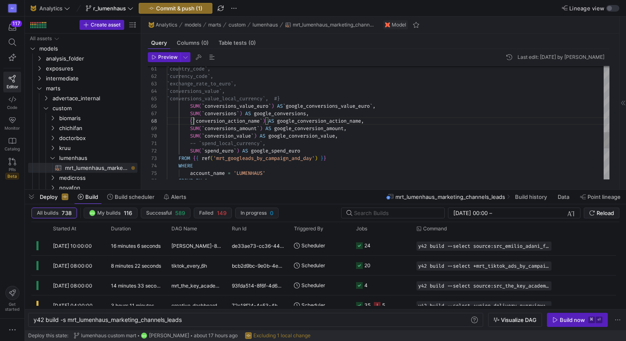
type textarea "`country_code`, `currency_code`, `exchange_rate_to_euro`, `conversions_value`, …"
click at [267, 120] on div "`conversions_value`, `conversions_value_local_currency`, #} SUM ( ` conversions…" at bounding box center [388, 2] width 443 height 782
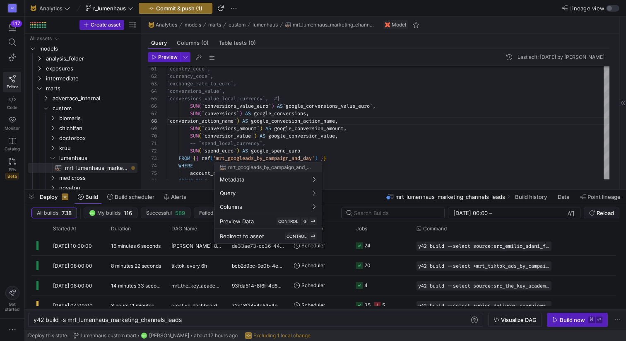
click at [264, 119] on div at bounding box center [313, 170] width 626 height 341
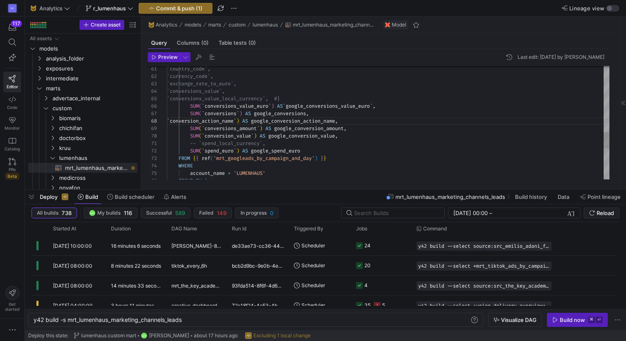
click at [266, 122] on div "`conversions_value`, `conversions_value_local_currency`, #} SUM ( ` conversions…" at bounding box center [388, 2] width 443 height 782
click at [434, 133] on div "`conversions_value`, `conversions_value_local_currency`, #} SUM ( ` conversions…" at bounding box center [388, 2] width 443 height 782
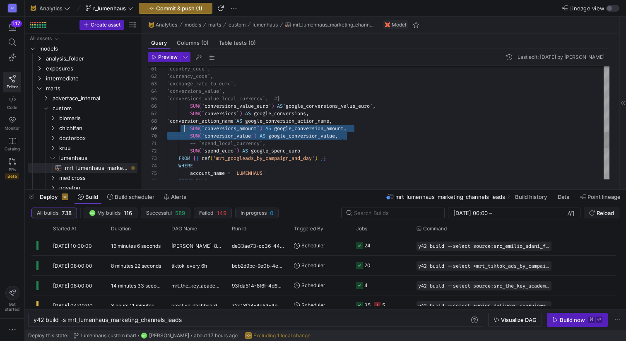
scroll to position [60, 0]
drag, startPoint x: 352, startPoint y: 138, endPoint x: 157, endPoint y: 130, distance: 194.4
click at [167, 130] on div "`conversions_value`, `conversions_value_local_currency`, #} SUM ( ` conversions…" at bounding box center [388, 2] width 443 height 782
drag, startPoint x: 173, startPoint y: 128, endPoint x: 392, endPoint y: 135, distance: 219.6
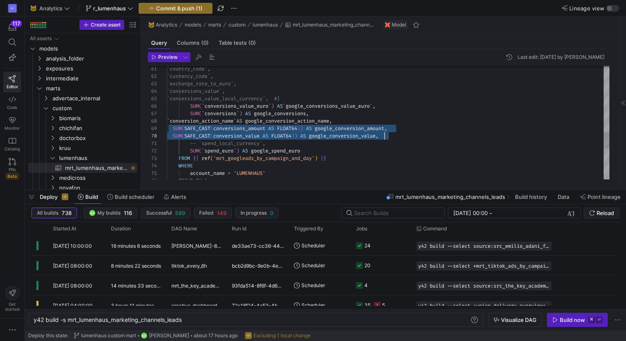
click at [392, 135] on div "`conversions_value`, `conversions_value_local_currency`, #} SUM ( ` conversions…" at bounding box center [388, 2] width 443 height 782
click at [428, 157] on div "`conversions_value`, `conversions_value_local_currency`, #} SUM ( ` conversions…" at bounding box center [388, 2] width 443 height 782
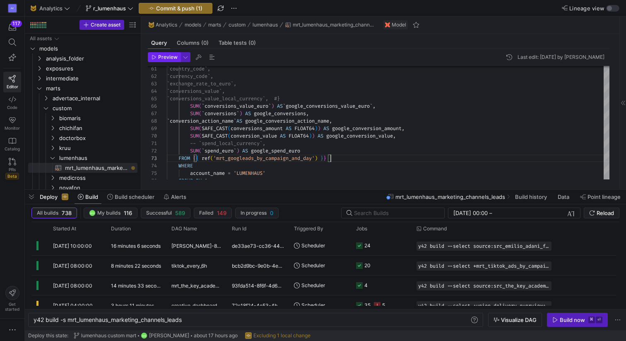
click at [163, 57] on span "Preview" at bounding box center [167, 57] width 19 height 6
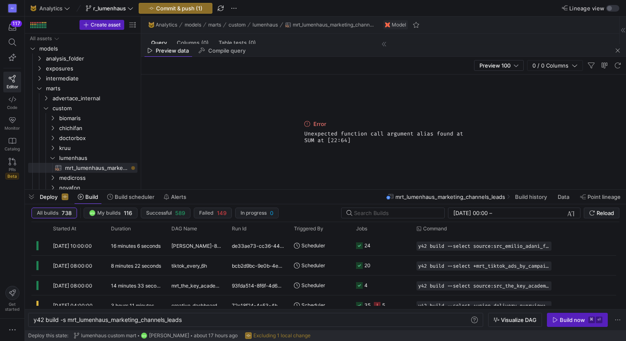
click at [385, 58] on div "Preview 100 0 / 0 Columns" at bounding box center [383, 66] width 485 height 18
click at [617, 50] on span "button" at bounding box center [618, 51] width 10 height 10
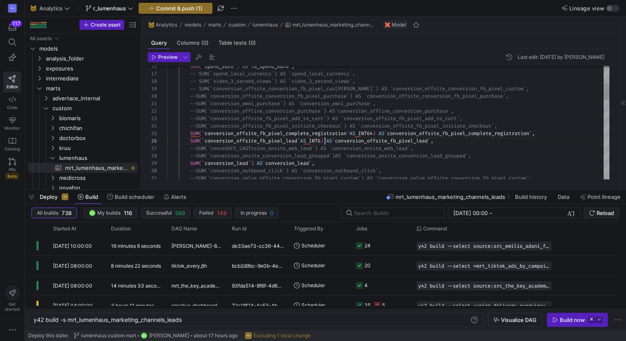
click at [326, 140] on div "--SUM(`conversion_offline_conversion_purchase`) AS `conversion_offline_conversi…" at bounding box center [388, 335] width 443 height 782
click at [379, 133] on div "--SUM(`conversion_offline_conversion_purchase`) AS `conversion_offline_conversi…" at bounding box center [388, 335] width 443 height 782
click at [174, 51] on div "Preview Last edit: [DATE] by [PERSON_NAME] 22 21 20 19 18 17 16 23 24 25 26 27 …" at bounding box center [378, 116] width 475 height 134
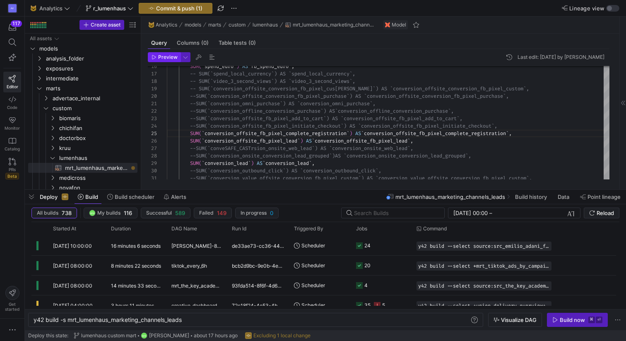
click at [168, 57] on span "Preview" at bounding box center [167, 57] width 19 height 6
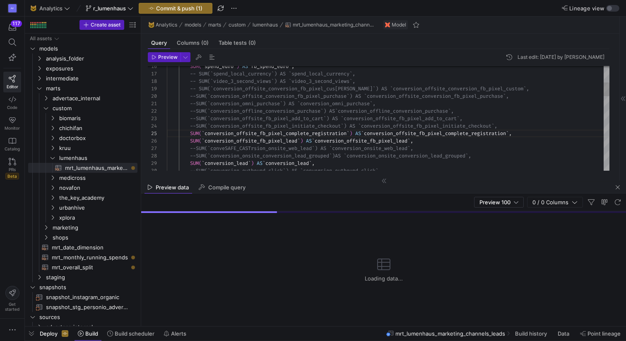
drag, startPoint x: 294, startPoint y: 189, endPoint x: 288, endPoint y: 340, distance: 151.3
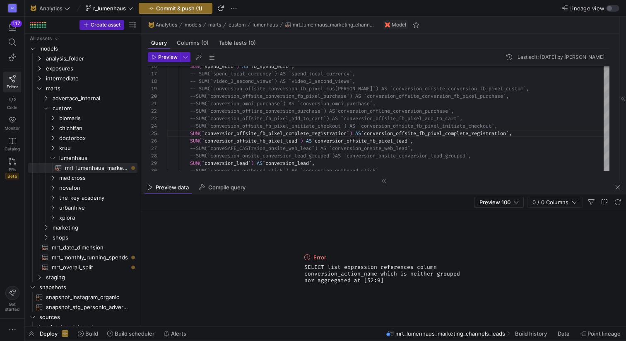
drag, startPoint x: 391, startPoint y: 280, endPoint x: 300, endPoint y: 263, distance: 92.2
click at [300, 263] on div "Error SELECT list expression references column conversion_action_name which is …" at bounding box center [383, 268] width 485 height 115
copy span "SELECT list expression references column conversion_action_name which is neithe…"
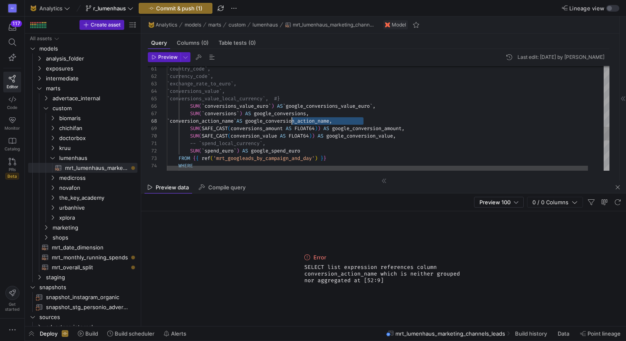
scroll to position [52, 95]
drag, startPoint x: 367, startPoint y: 121, endPoint x: 263, endPoint y: 122, distance: 104.4
click at [263, 122] on div "SUM ( SAFE_CAST ( conversion_value AS FLOAT64 ) ) AS google_conversion_value , …" at bounding box center [396, 4] width 459 height 787
click at [365, 162] on div "SUM ( SAFE_CAST ( conversion_value AS FLOAT64 ) ) AS google_conversion_value , …" at bounding box center [396, 4] width 459 height 787
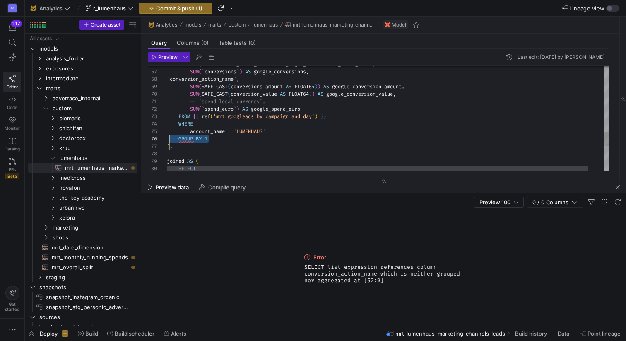
scroll to position [37, 0]
drag, startPoint x: 191, startPoint y: 139, endPoint x: 166, endPoint y: 139, distance: 24.8
click at [166, 138] on div at bounding box center [157, 138] width 19 height 7
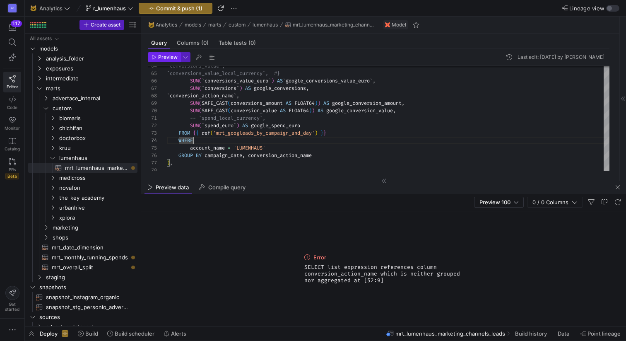
click at [162, 56] on span "Preview" at bounding box center [167, 57] width 19 height 6
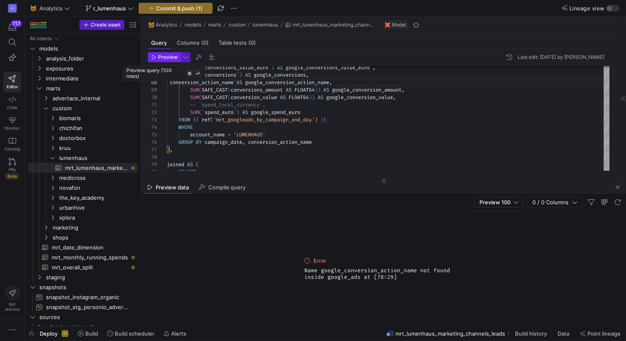
click at [166, 55] on span "Preview" at bounding box center [167, 57] width 19 height 6
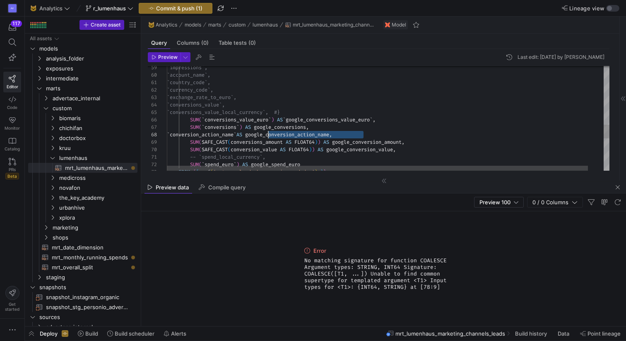
scroll to position [52, 99]
drag, startPoint x: 364, startPoint y: 135, endPoint x: 265, endPoint y: 133, distance: 99.0
click at [265, 133] on div "FROM { { ref ( 'mrt_googleads_by_campaign_and_day' ) } } SUM ( ` spend_euro ` )…" at bounding box center [396, 18] width 459 height 787
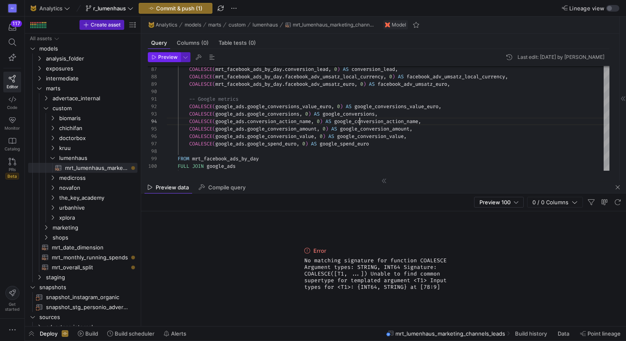
click at [164, 54] on span "Preview" at bounding box center [167, 57] width 19 height 6
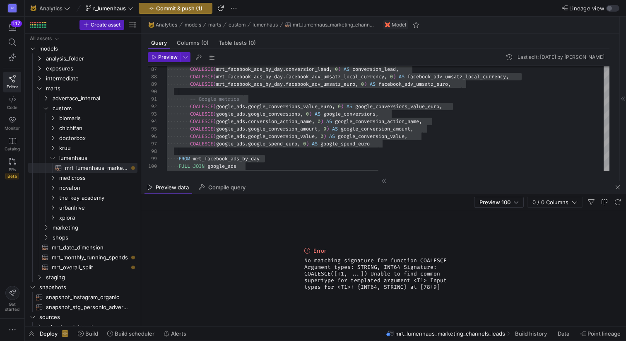
drag, startPoint x: 413, startPoint y: 291, endPoint x: 301, endPoint y: 260, distance: 115.7
click at [301, 260] on div "Error No matching signature for function COALESCE Argument types: STRING, INT64…" at bounding box center [384, 268] width 166 height 115
copy span "No matching signature for function COALESCE Argument types: STRING, INT64 Signa…"
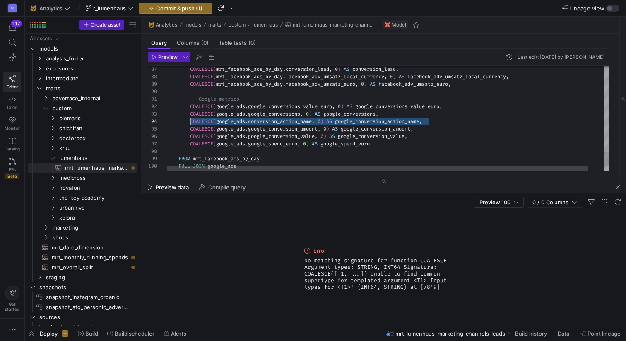
scroll to position [22, 24]
drag, startPoint x: 438, startPoint y: 120, endPoint x: 191, endPoint y: 123, distance: 246.9
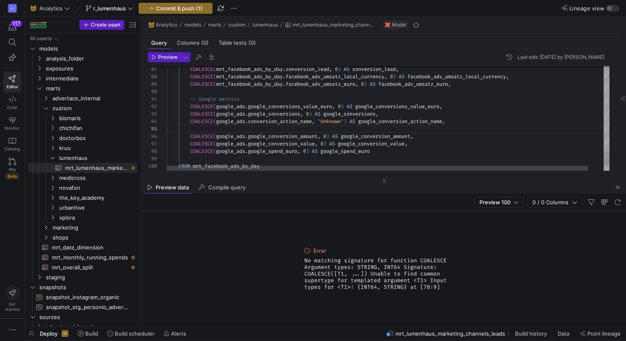
type textarea "-- Google metrics COALESCE(google_[DOMAIN_NAME]_conversions_value_euro, 0) AS g…"
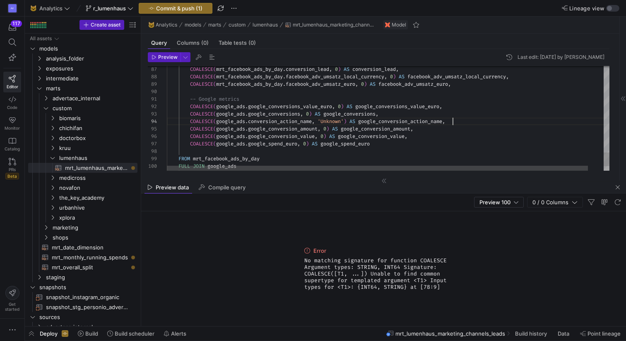
scroll to position [22, 286]
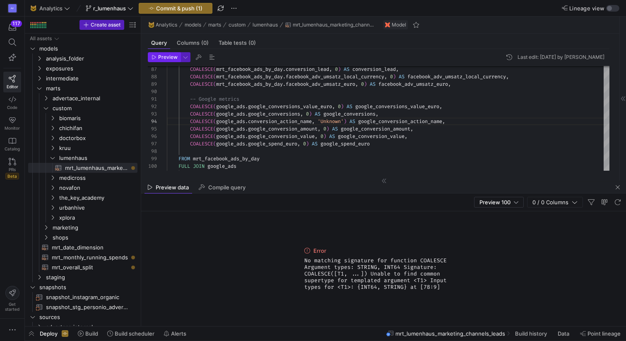
click at [167, 58] on span "Preview" at bounding box center [167, 57] width 19 height 6
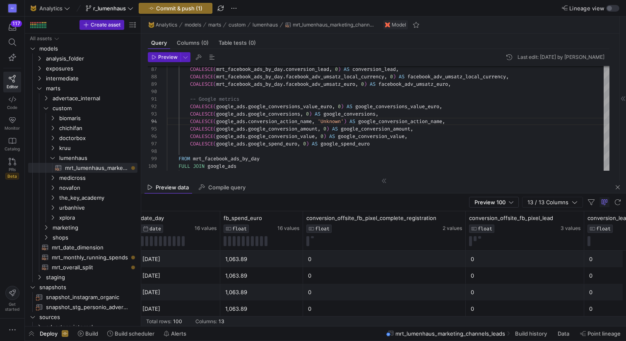
scroll to position [0, 141]
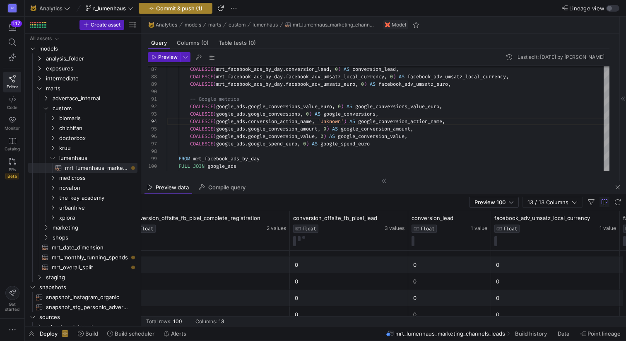
click at [181, 9] on span "Commit & push (1)" at bounding box center [179, 8] width 46 height 7
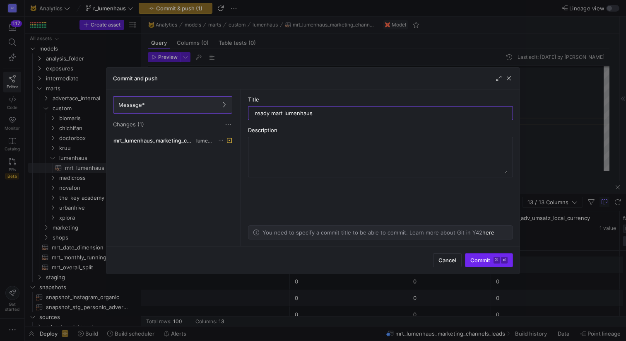
type input "ready mart lumenhaus"
click at [485, 257] on span "Commit ⌘ ⏎" at bounding box center [488, 260] width 37 height 7
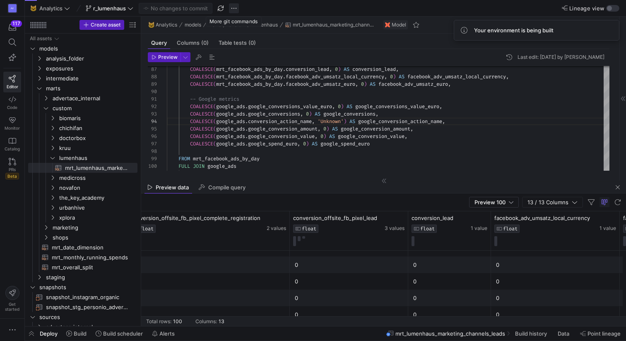
click at [232, 11] on span "button" at bounding box center [234, 8] width 10 height 10
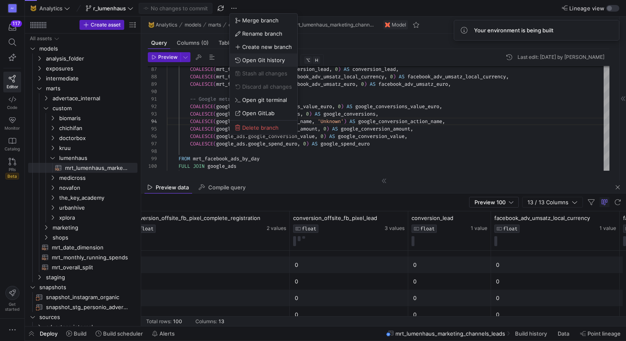
click at [258, 62] on span "Open Git history" at bounding box center [263, 60] width 43 height 7
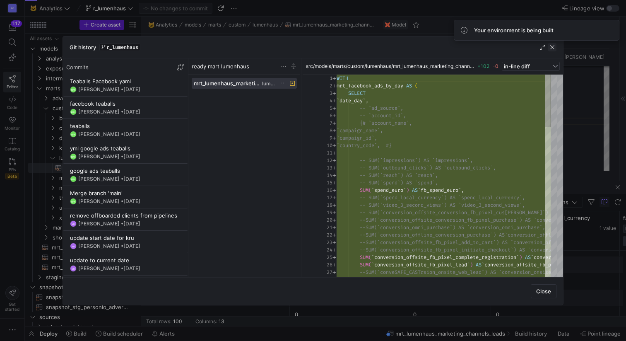
click at [551, 50] on span "button" at bounding box center [552, 47] width 8 height 8
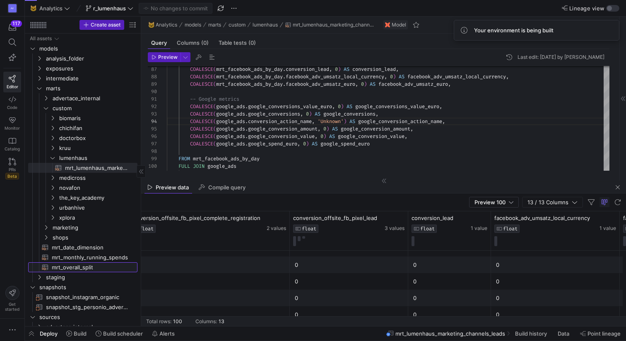
click at [82, 268] on span "mrt_overall_split​​​​​​​​​​" at bounding box center [90, 268] width 76 height 10
type textarea "WITH mrt_marketing_channels AS ( SELECT date_day, ad_source, account_name, acco…"
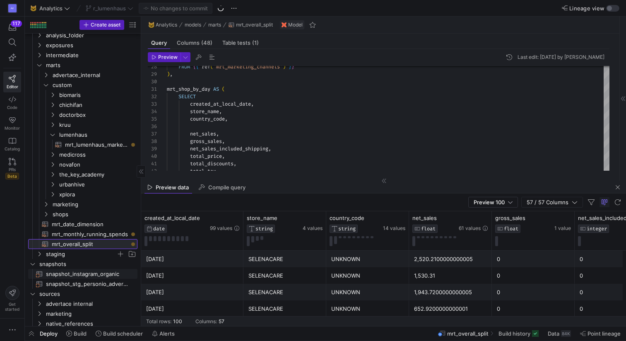
scroll to position [55, 0]
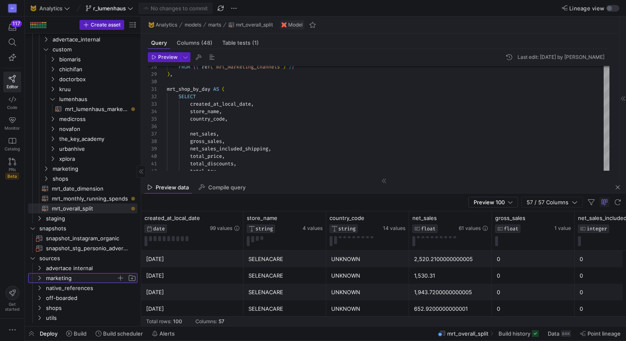
click at [42, 280] on y42-icon "Press SPACE to select this row." at bounding box center [39, 278] width 7 height 7
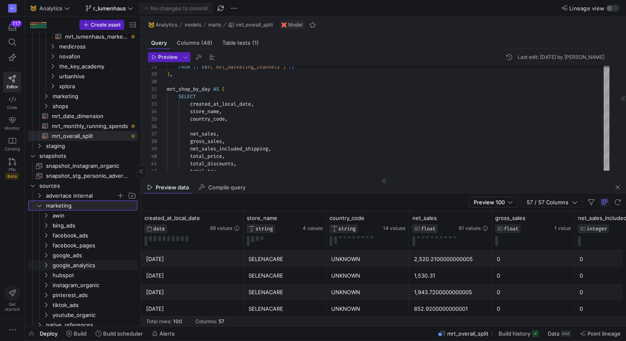
scroll to position [133, 0]
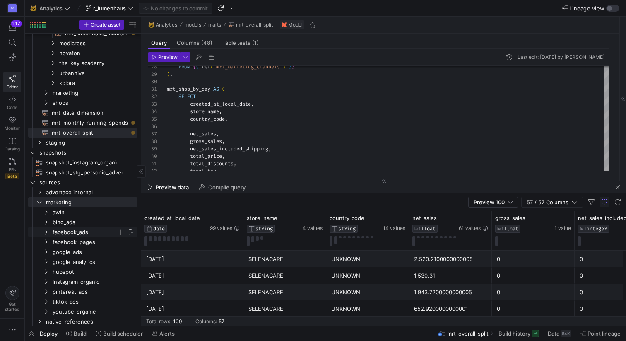
click at [83, 233] on span "facebook_ads" at bounding box center [85, 232] width 64 height 10
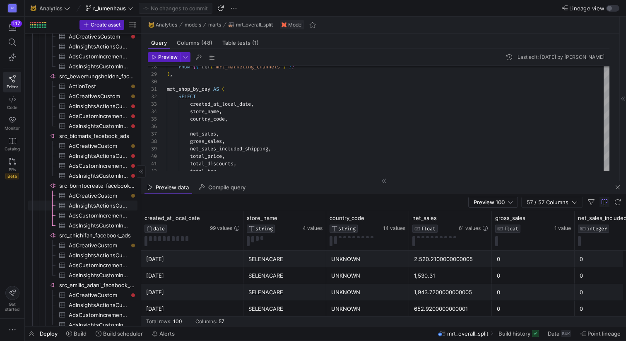
scroll to position [466, 0]
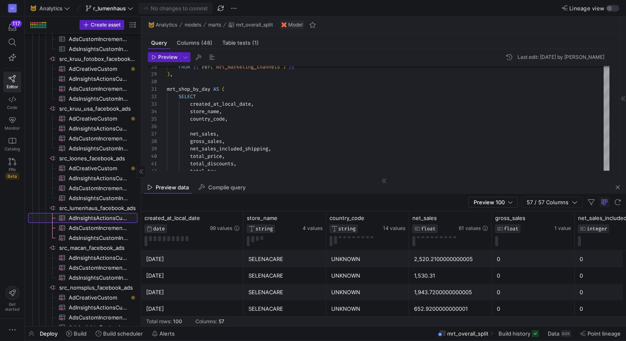
click at [82, 222] on span "AdInsightsActionsCustomIncremental​​​​​​​​​" at bounding box center [98, 218] width 59 height 10
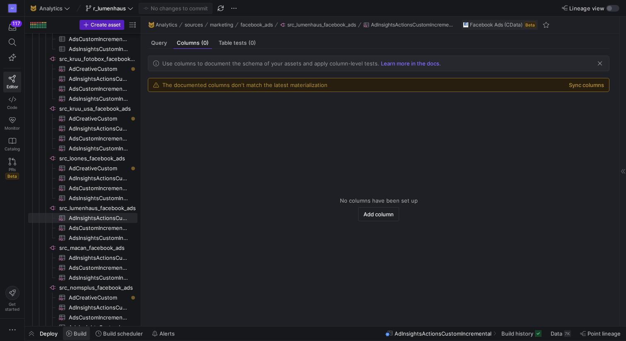
click at [80, 334] on span "Build" at bounding box center [80, 333] width 13 height 7
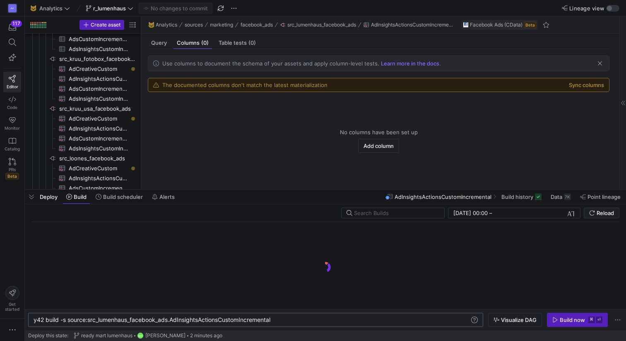
click at [290, 320] on div "y42 build -s source:src_lumenhaus_facebook_ads.AdI nsightsActionsCustomIncremen…" at bounding box center [252, 319] width 436 height 7
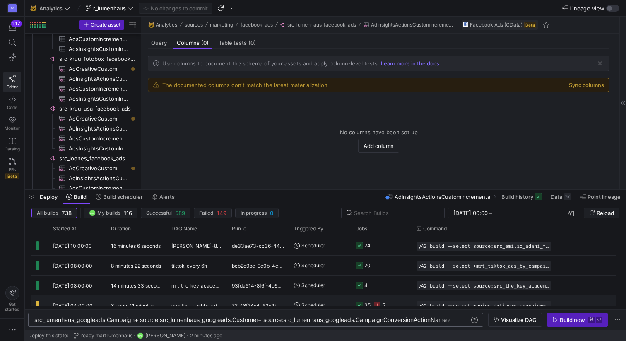
scroll to position [0, 1053]
type textarea "y42 build -s source:src_lumenhaus_facebook_ads.AdInsightsActionsCustomIncrement…"
click at [571, 318] on div "Build now" at bounding box center [572, 319] width 25 height 7
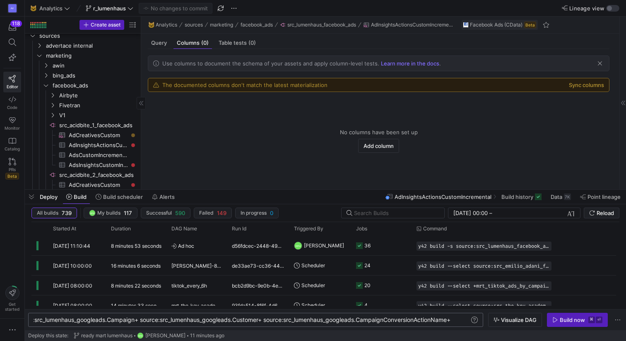
scroll to position [0, 0]
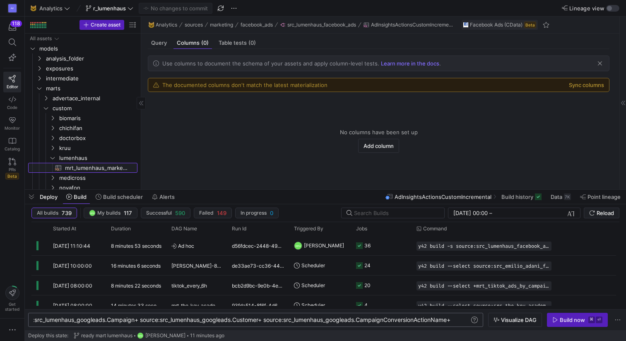
click at [99, 166] on span "mrt_lumenhaus_marketing_channels_leads​​​​​​​​​​" at bounding box center [96, 168] width 63 height 10
click at [164, 39] on div "Query" at bounding box center [159, 43] width 22 height 12
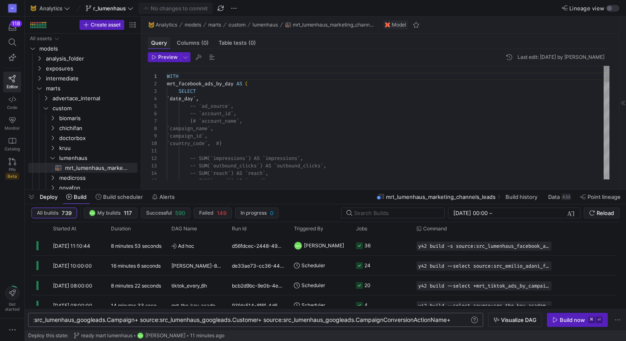
scroll to position [75, 0]
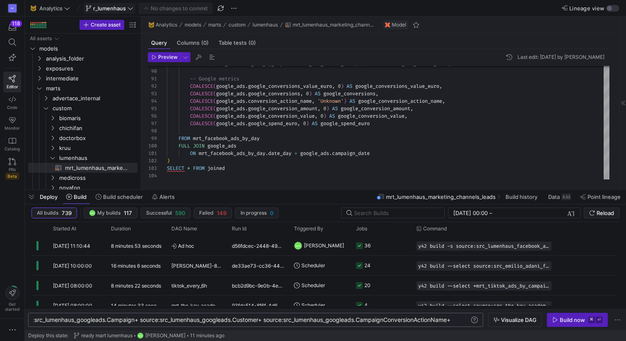
click at [112, 7] on span "r_lumenhaus" at bounding box center [109, 8] width 33 height 7
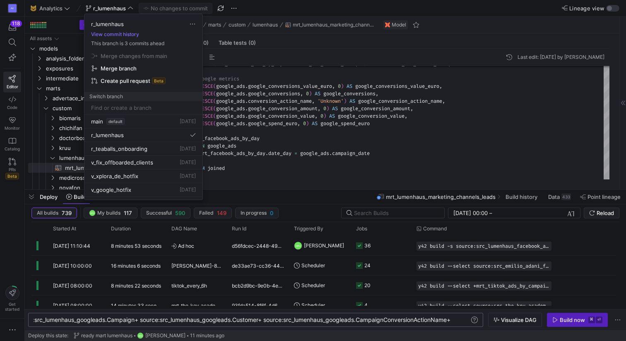
click at [123, 68] on span "Merge branch" at bounding box center [119, 68] width 36 height 7
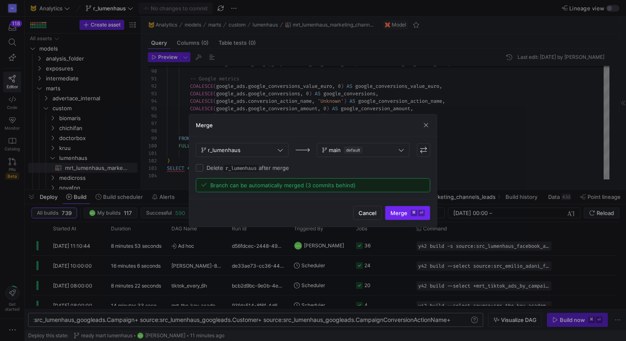
click at [400, 213] on span "Merge ⌘ ⏎" at bounding box center [408, 213] width 34 height 7
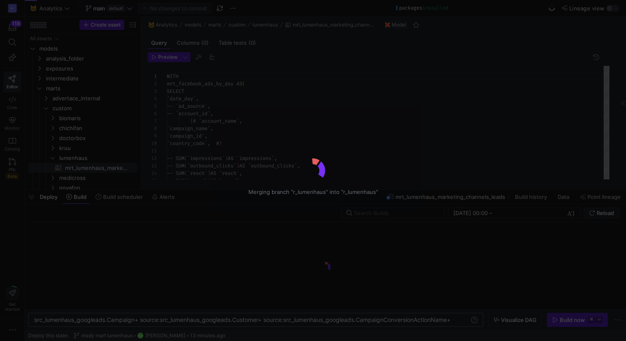
scroll to position [75, 0]
